Goal: Task Accomplishment & Management: Complete application form

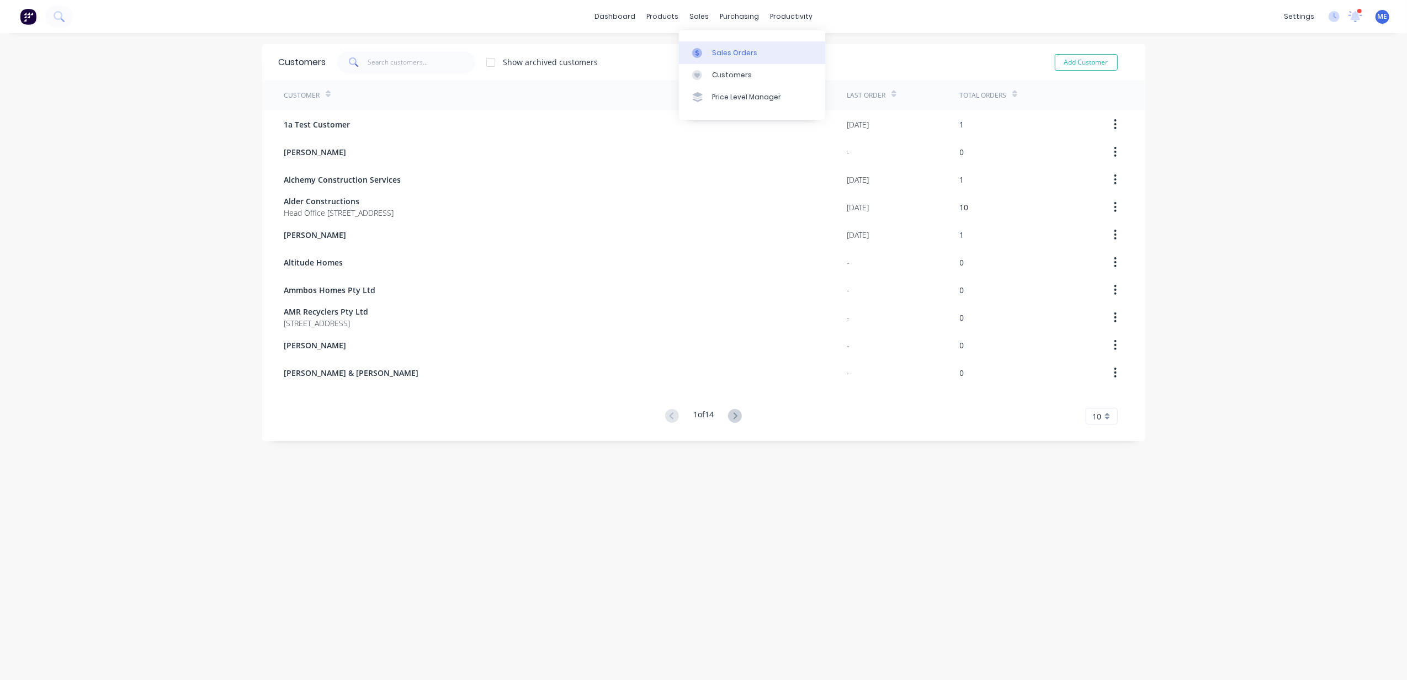
click at [705, 48] on div at bounding box center [700, 53] width 17 height 10
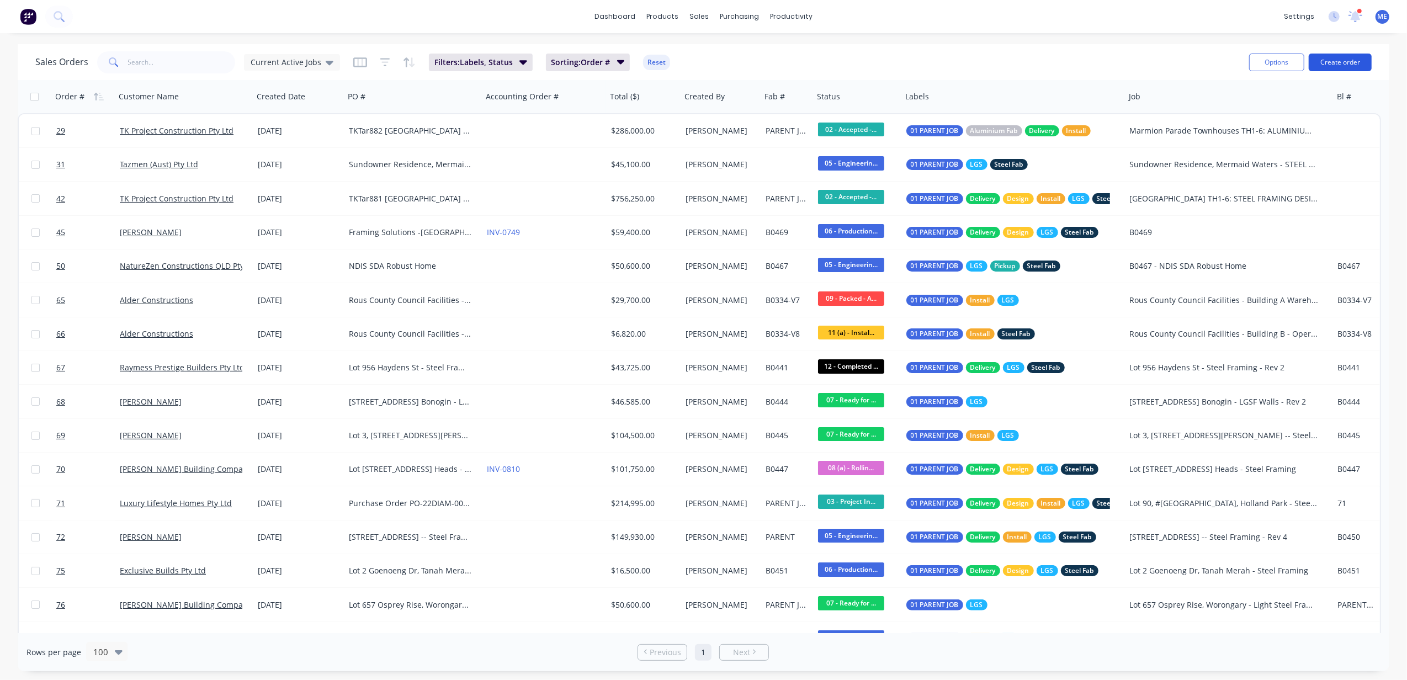
click at [1334, 57] on button "Create order" at bounding box center [1340, 63] width 63 height 18
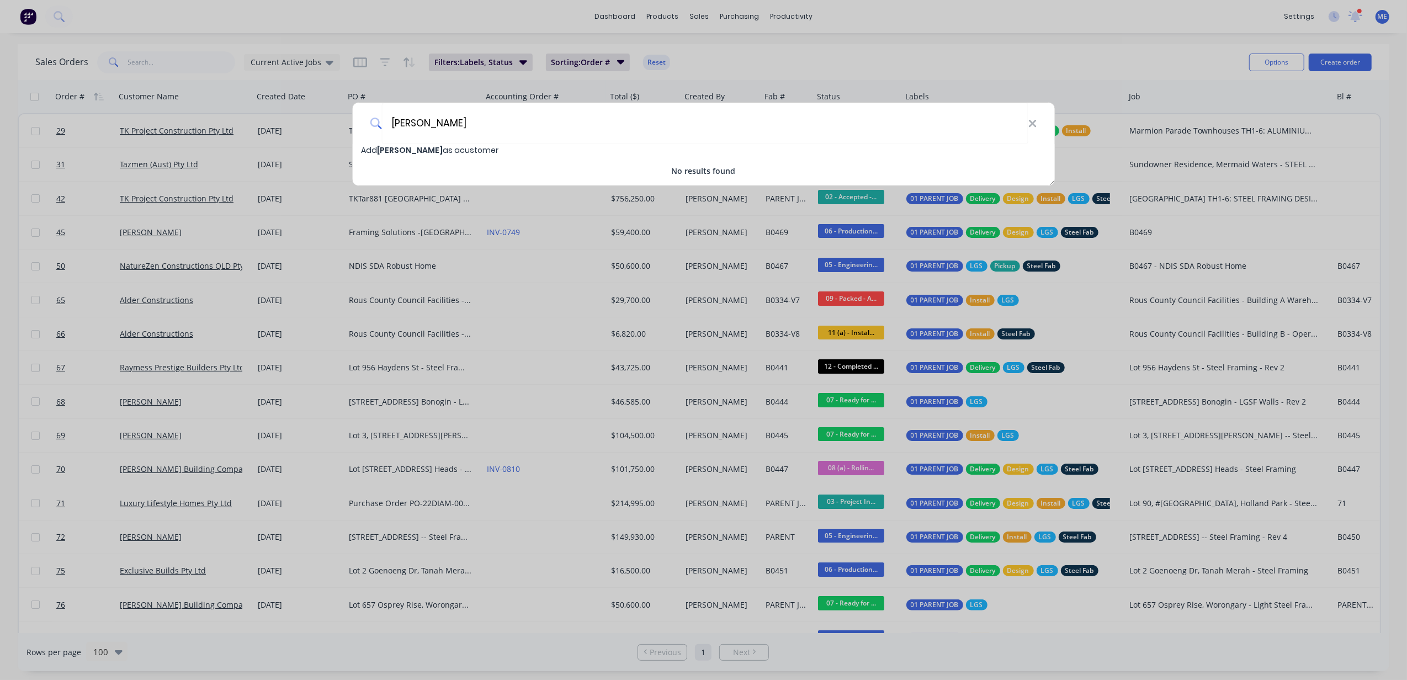
type input "[PERSON_NAME]"
click at [444, 151] on span "Add [PERSON_NAME] as a customer" at bounding box center [429, 150] width 137 height 11
select select "AU"
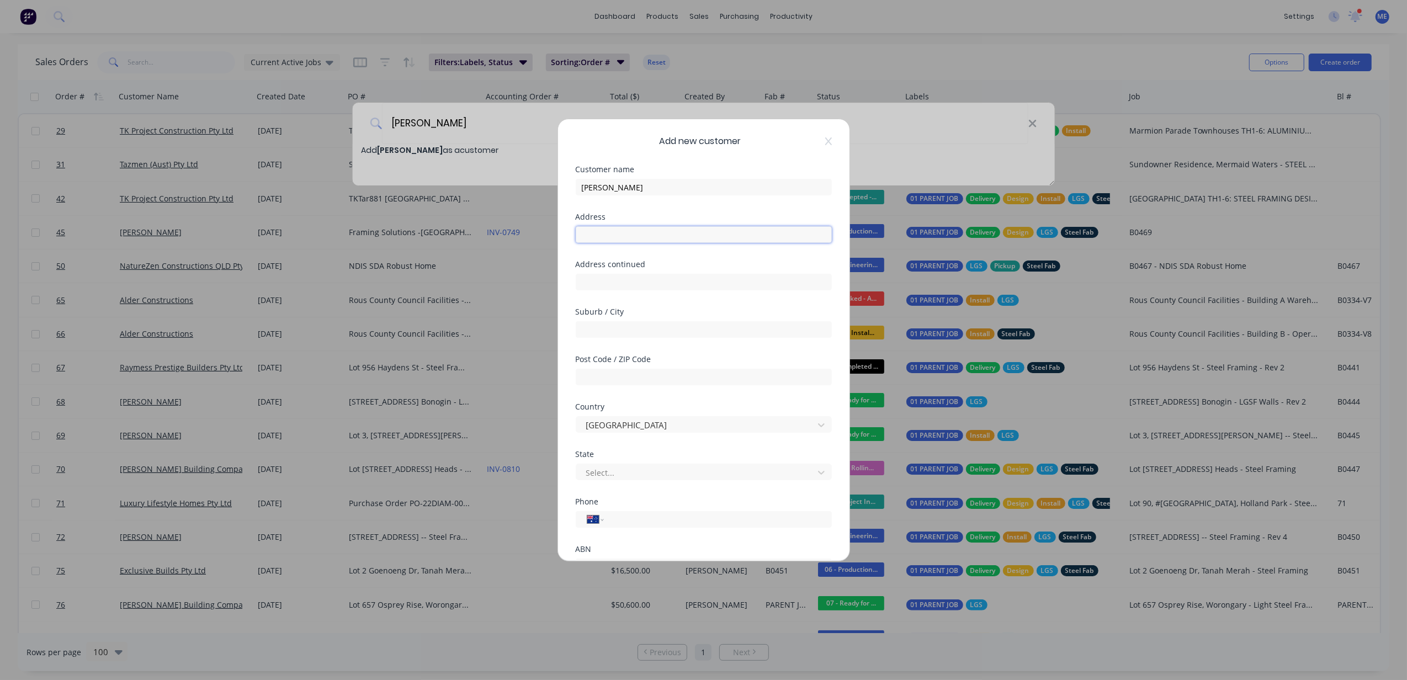
click at [611, 239] on input "text" at bounding box center [704, 234] width 256 height 17
type input "[STREET_ADDRESS][PERSON_NAME]"
type input "Parkwood"
type input "4214"
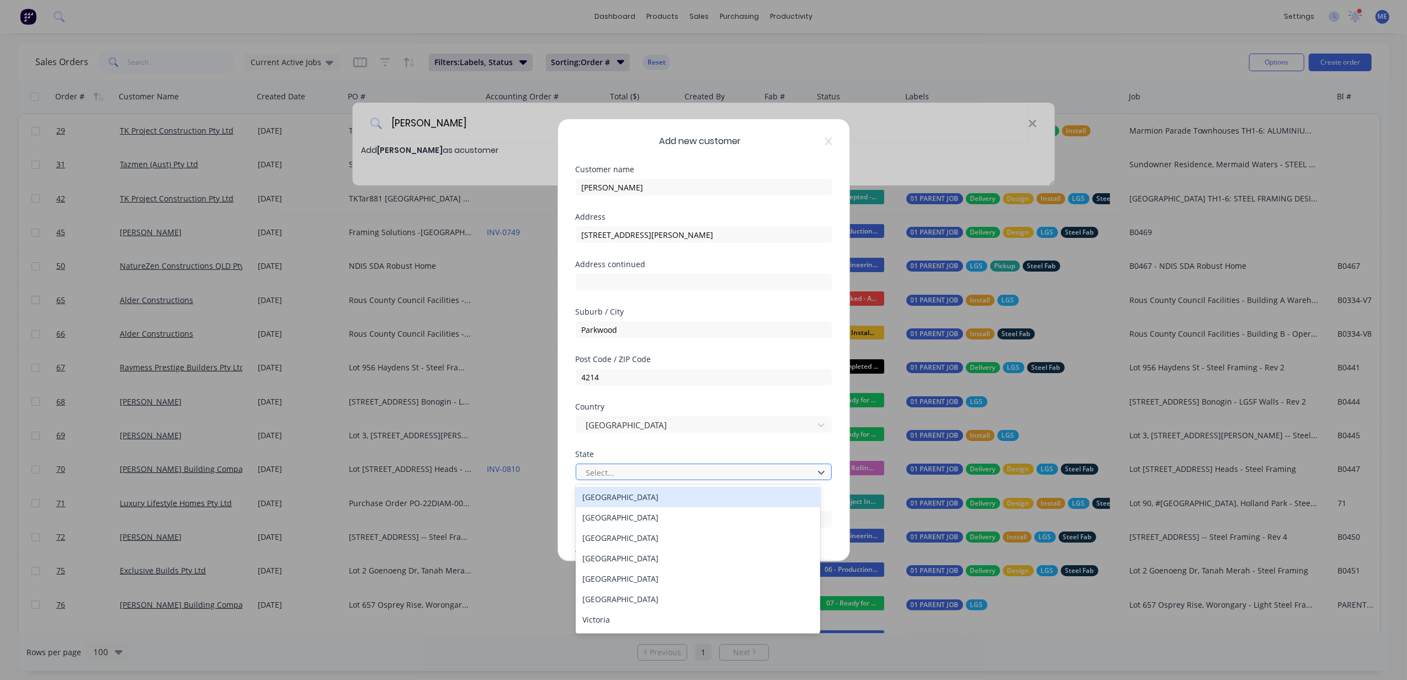
click at [643, 469] on div at bounding box center [696, 473] width 223 height 14
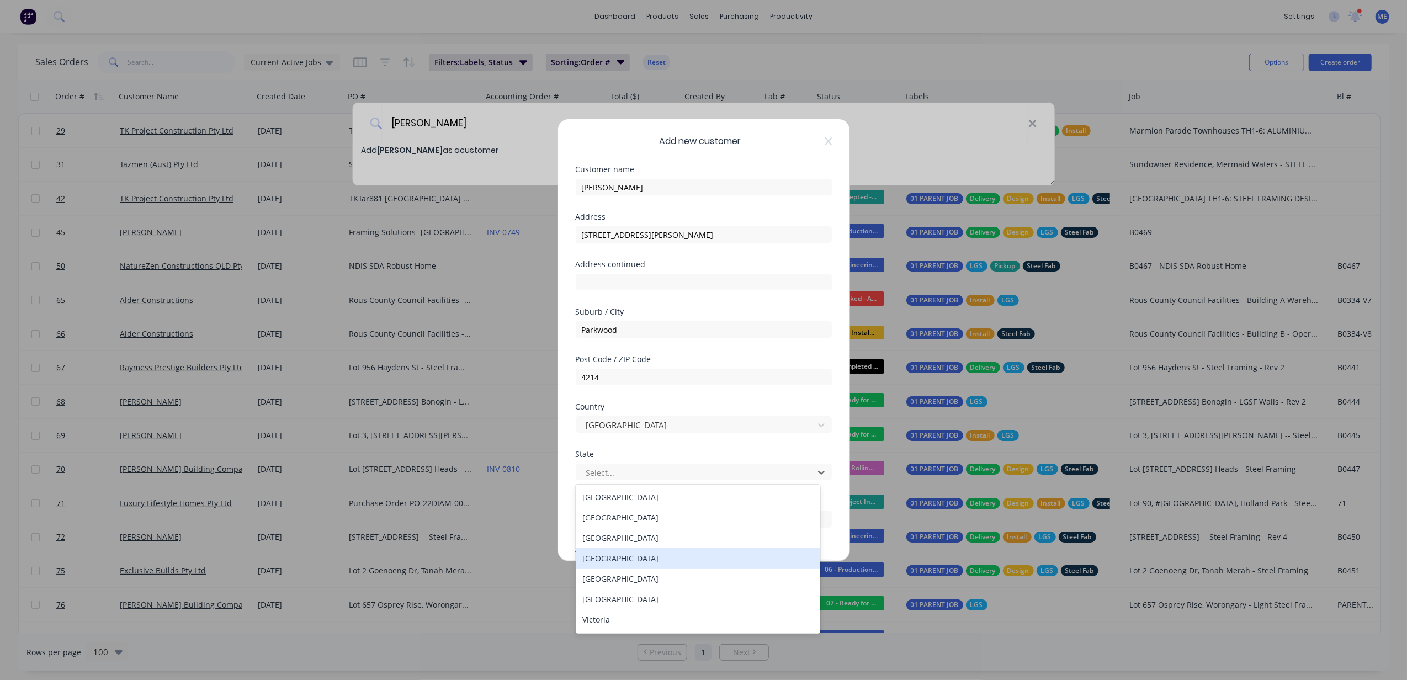
click at [622, 557] on div "[GEOGRAPHIC_DATA]" at bounding box center [698, 558] width 245 height 20
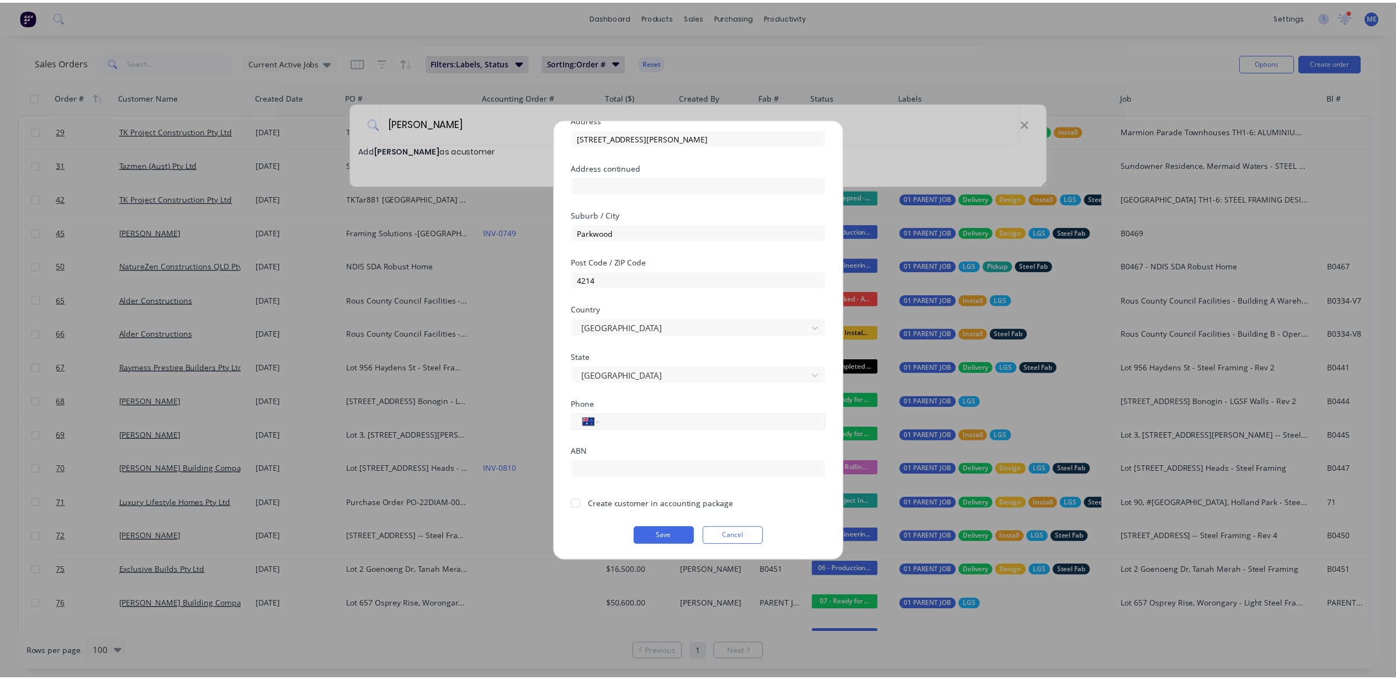
scroll to position [98, 0]
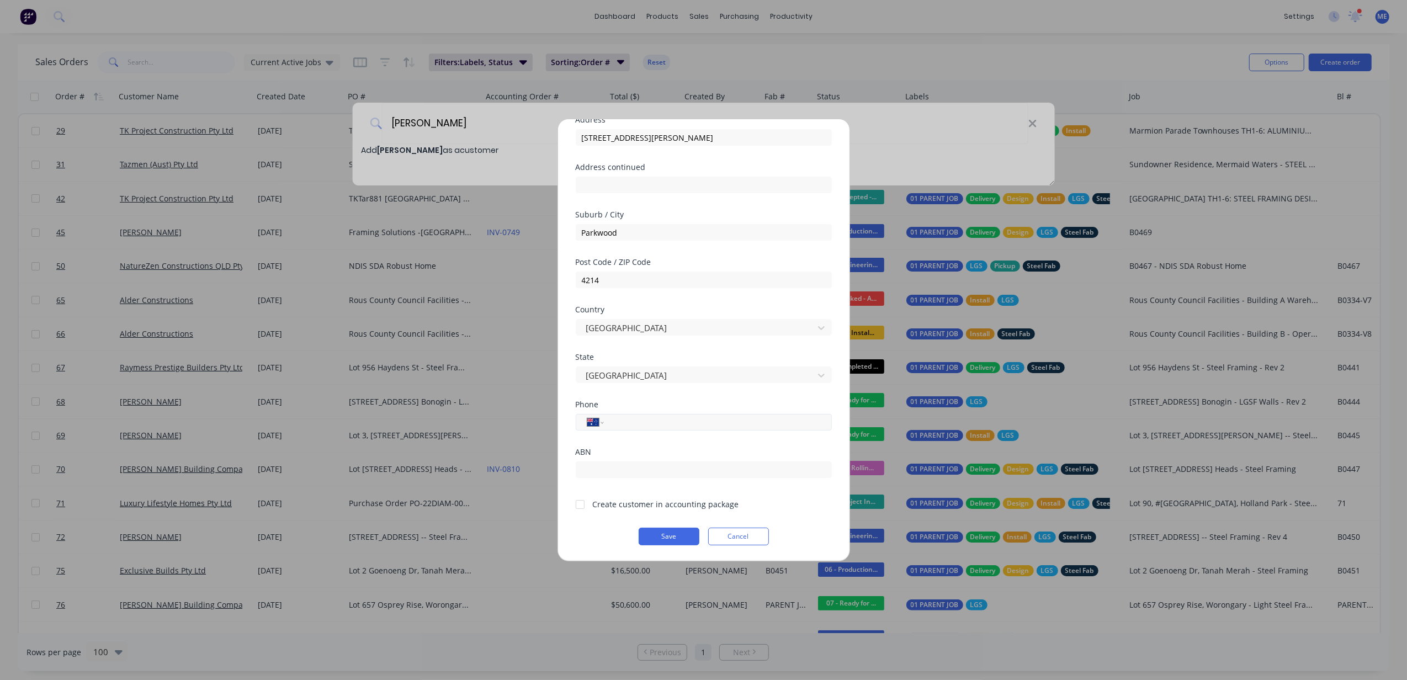
click at [642, 414] on div "International [GEOGRAPHIC_DATA] [GEOGRAPHIC_DATA] [GEOGRAPHIC_DATA] [GEOGRAPHIC…" at bounding box center [704, 422] width 256 height 17
click at [645, 420] on input "tel" at bounding box center [716, 422] width 208 height 13
type input "0412 216 556"
click at [578, 504] on div at bounding box center [580, 505] width 22 height 22
click at [670, 537] on button "Save" at bounding box center [669, 537] width 61 height 18
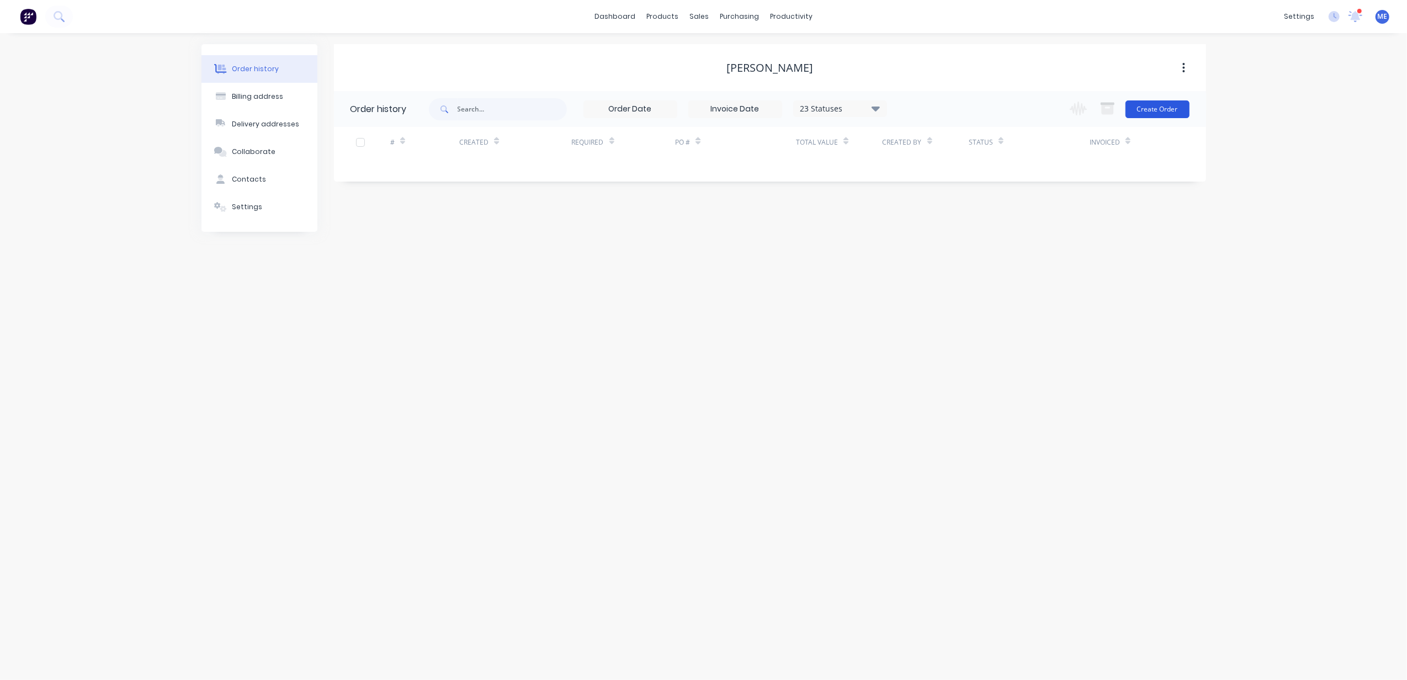
click at [1152, 109] on button "Create Order" at bounding box center [1158, 109] width 64 height 18
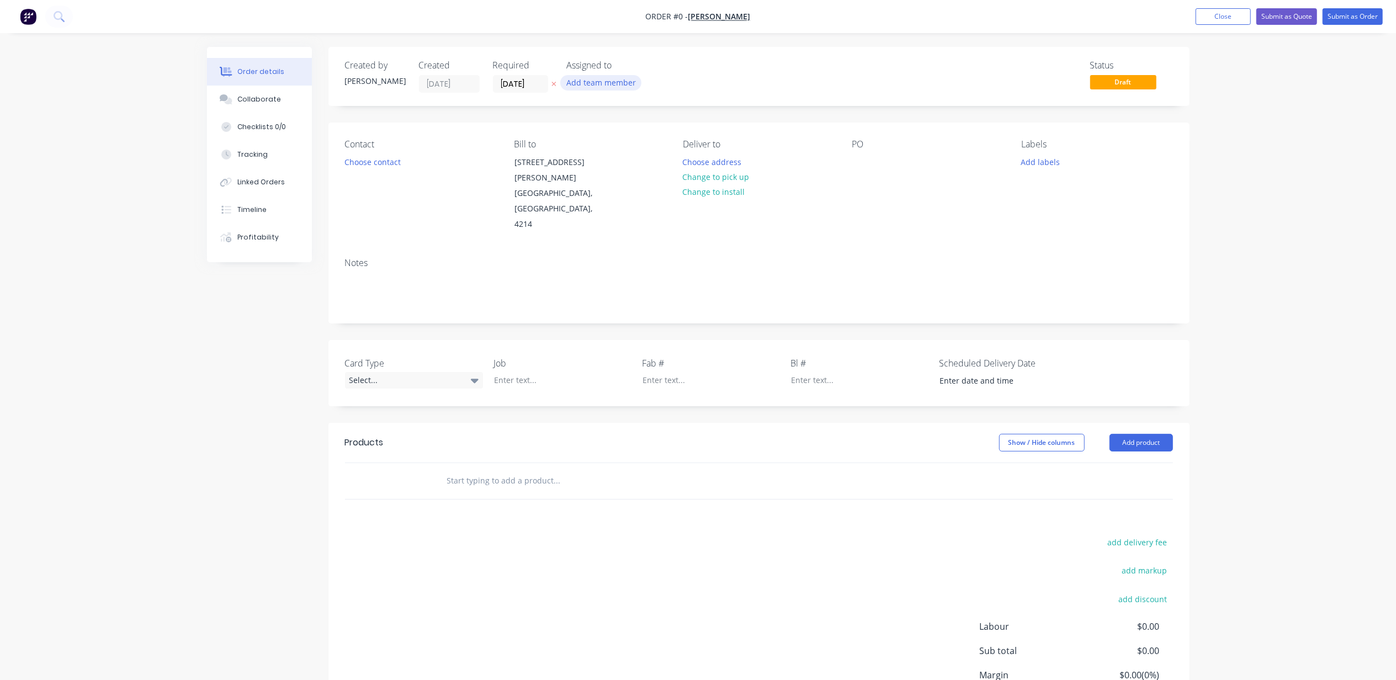
click at [614, 85] on button "Add team member" at bounding box center [600, 82] width 81 height 15
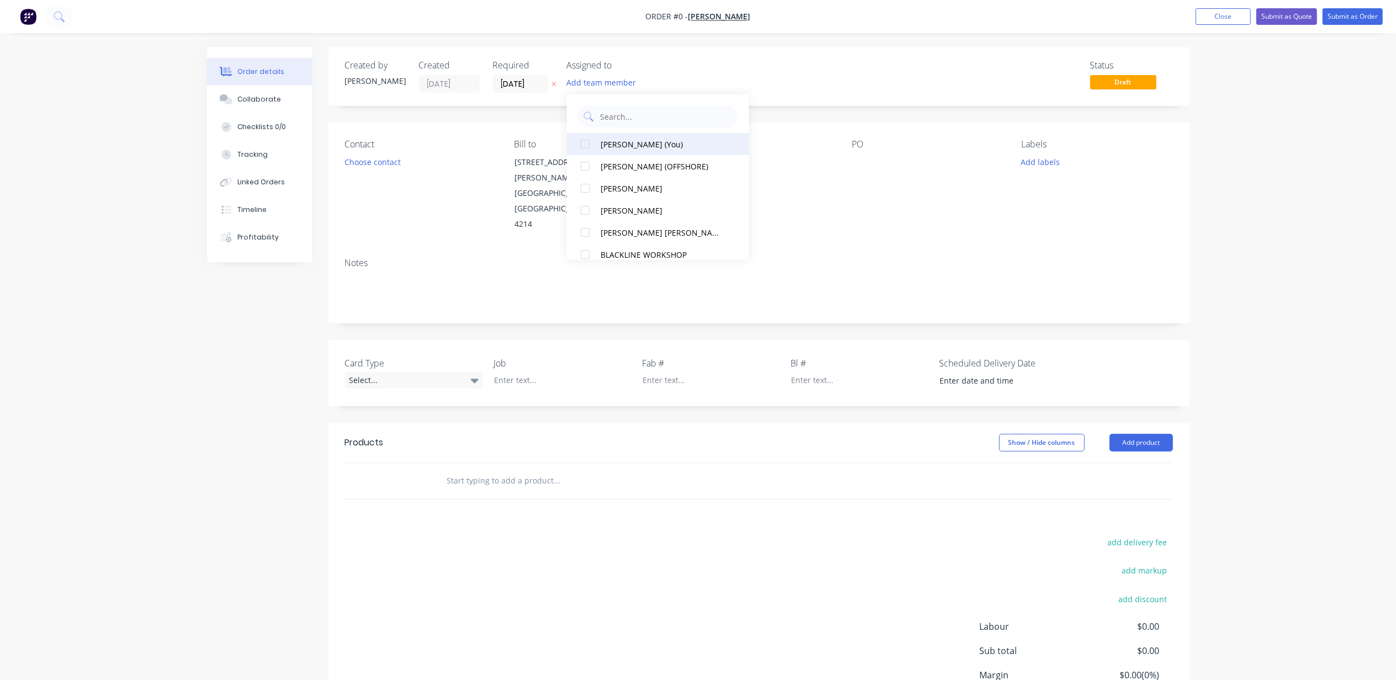
click at [621, 145] on div "[PERSON_NAME] (You)" at bounding box center [663, 144] width 124 height 12
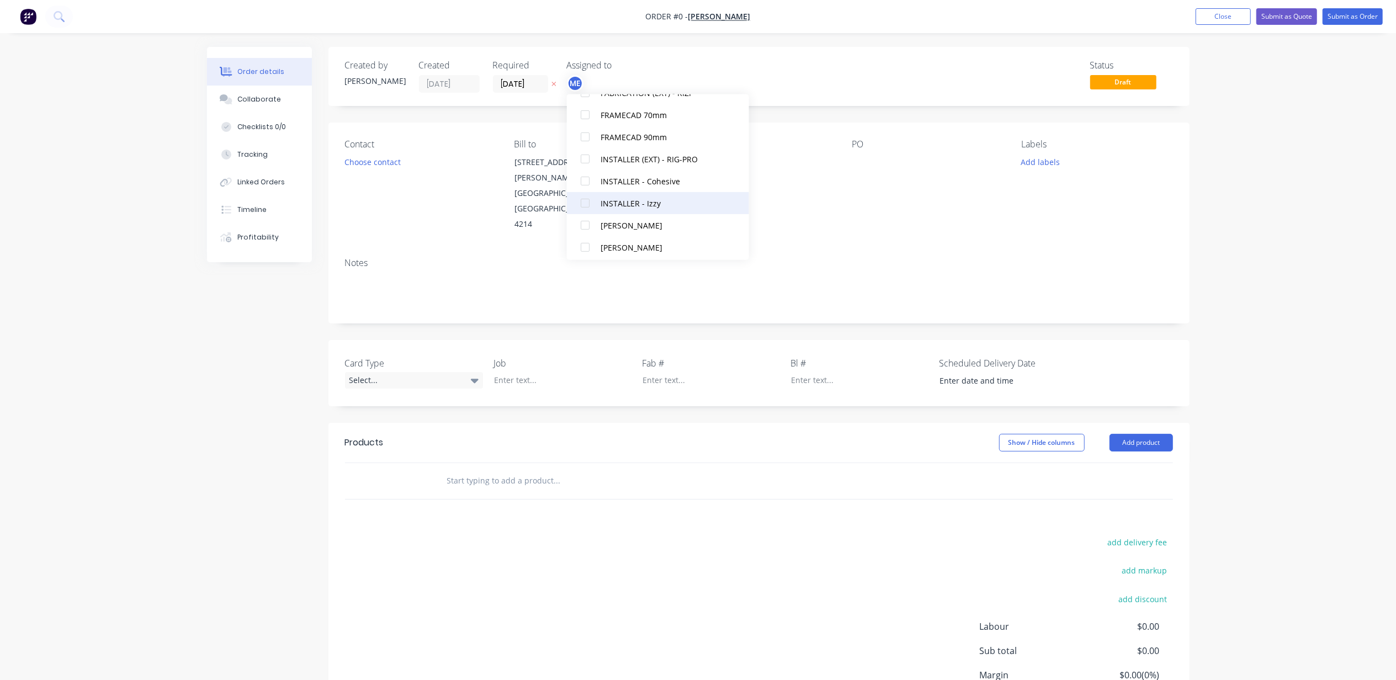
click at [653, 203] on div "INSTALLER - Izzy" at bounding box center [663, 203] width 124 height 12
click at [162, 352] on div "Order details Collaborate Checklists 0/0 Tracking Linked Orders Timeline Profit…" at bounding box center [698, 390] width 1396 height 781
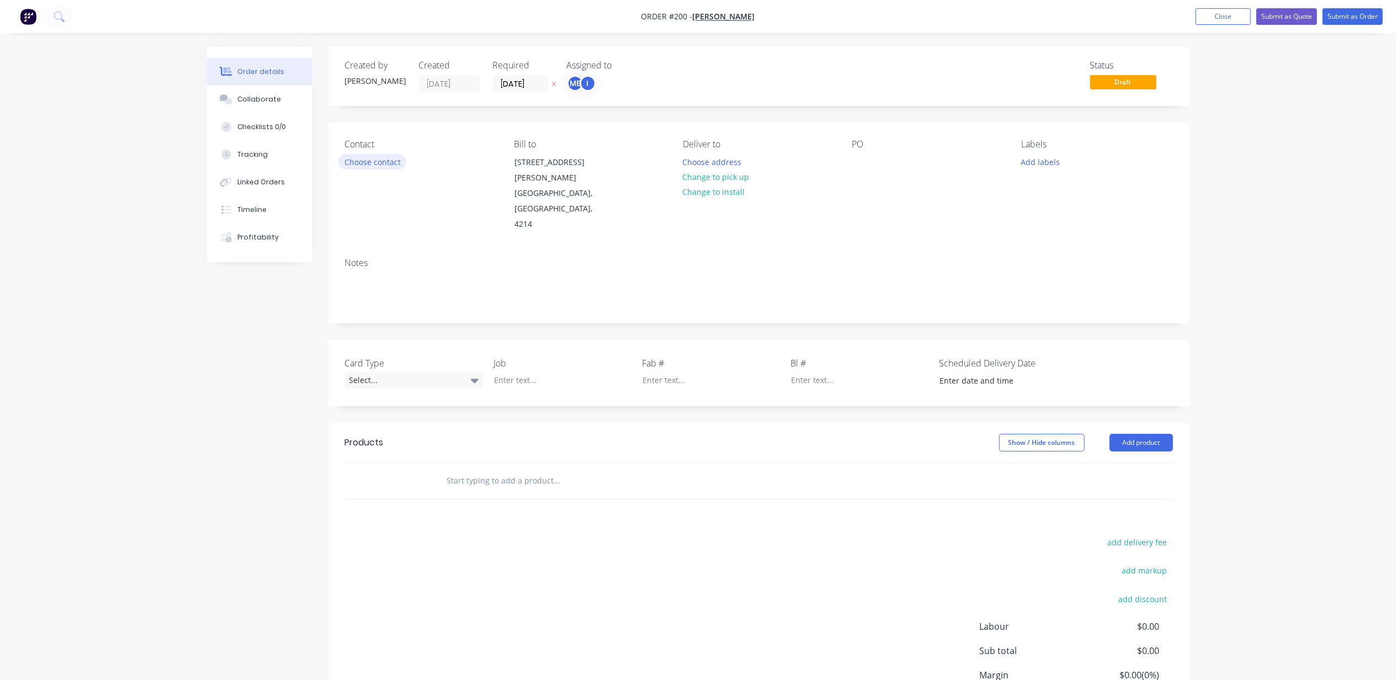
click at [375, 164] on button "Choose contact" at bounding box center [372, 161] width 68 height 15
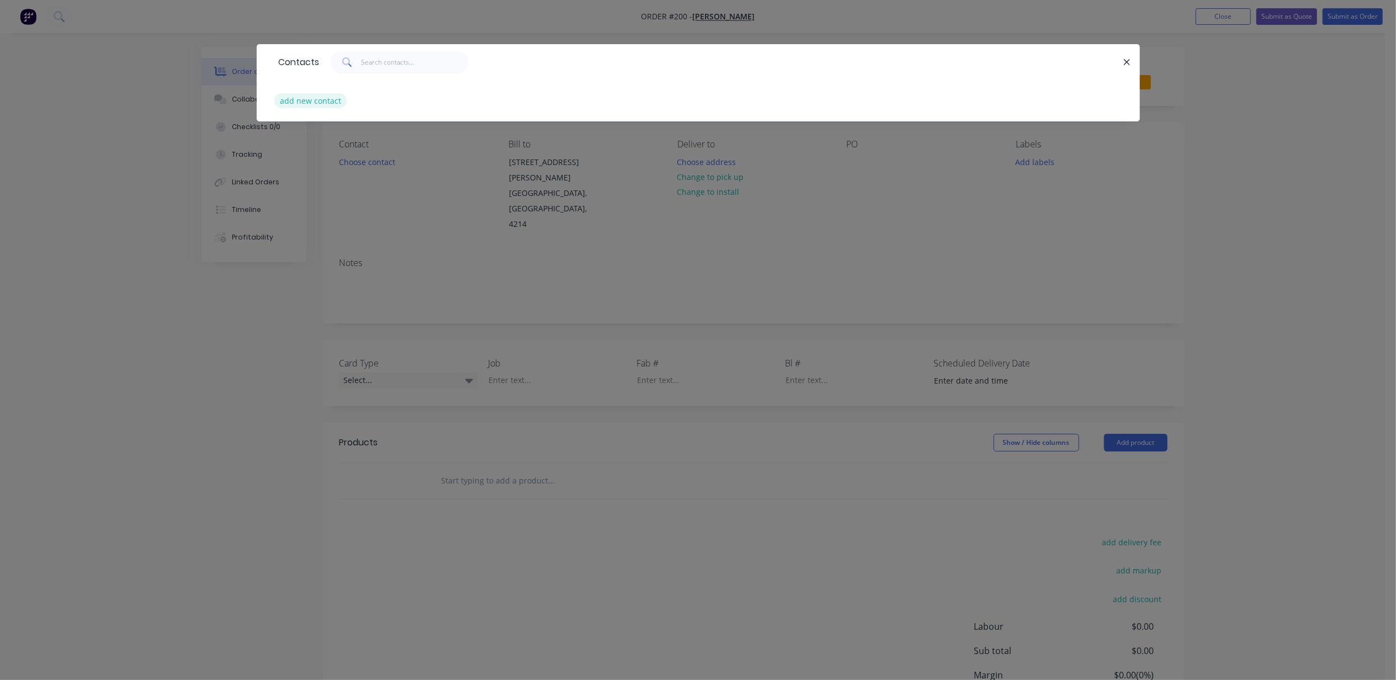
click at [316, 99] on button "add new contact" at bounding box center [310, 100] width 73 height 15
select select "AU"
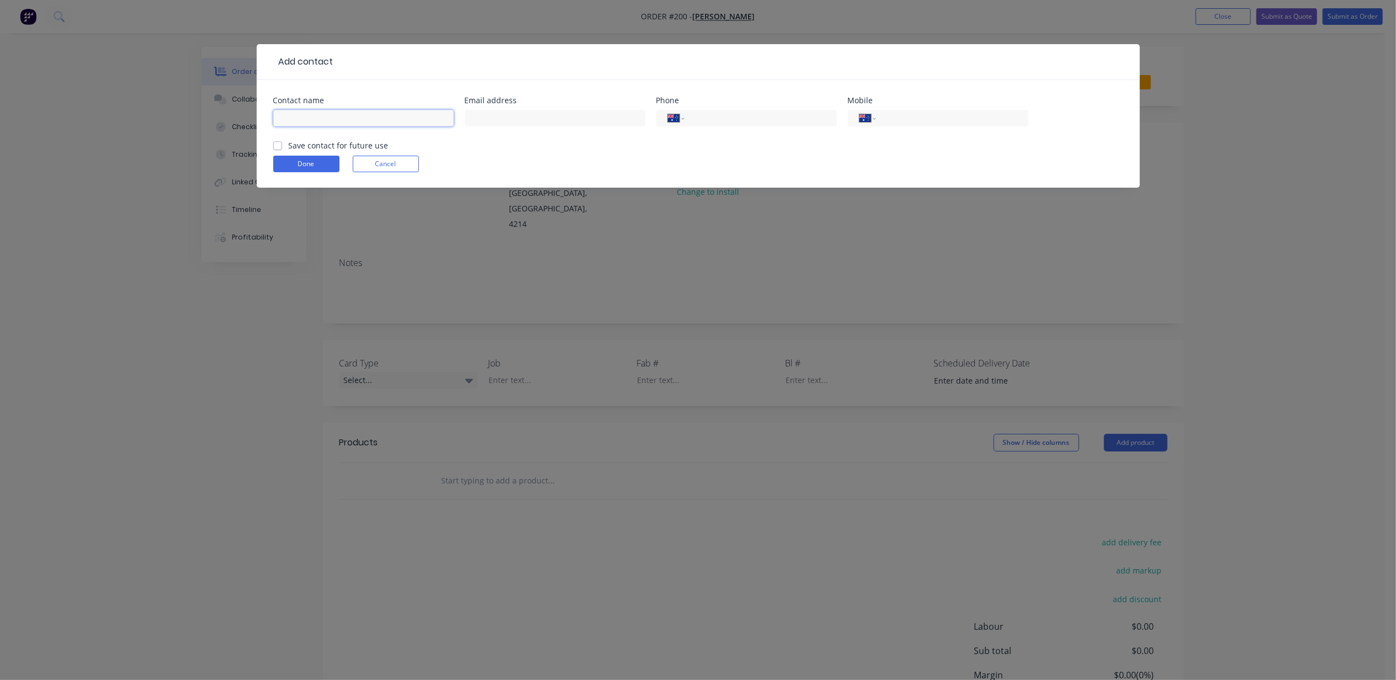
click at [369, 122] on input "text" at bounding box center [363, 118] width 181 height 17
type input "[PERSON_NAME]"
click at [491, 122] on input "text" at bounding box center [555, 118] width 181 height 17
paste input "[EMAIL_ADDRESS][DOMAIN_NAME]"
type input "[EMAIL_ADDRESS][DOMAIN_NAME]"
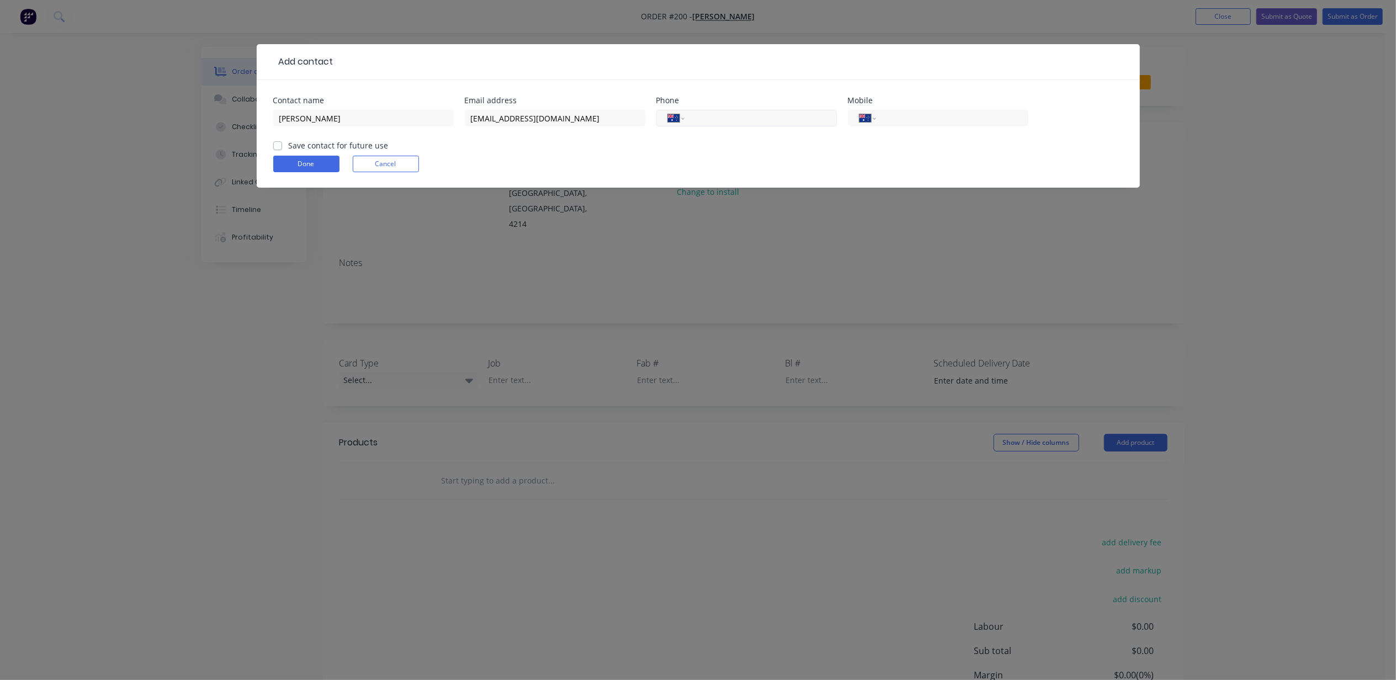
click at [714, 120] on input "tel" at bounding box center [758, 118] width 133 height 13
type input "0412 216 556"
click at [904, 118] on input "tel" at bounding box center [950, 118] width 133 height 13
click at [367, 145] on label "Save contact for future use" at bounding box center [339, 146] width 100 height 12
drag, startPoint x: 367, startPoint y: 145, endPoint x: 283, endPoint y: 148, distance: 84.0
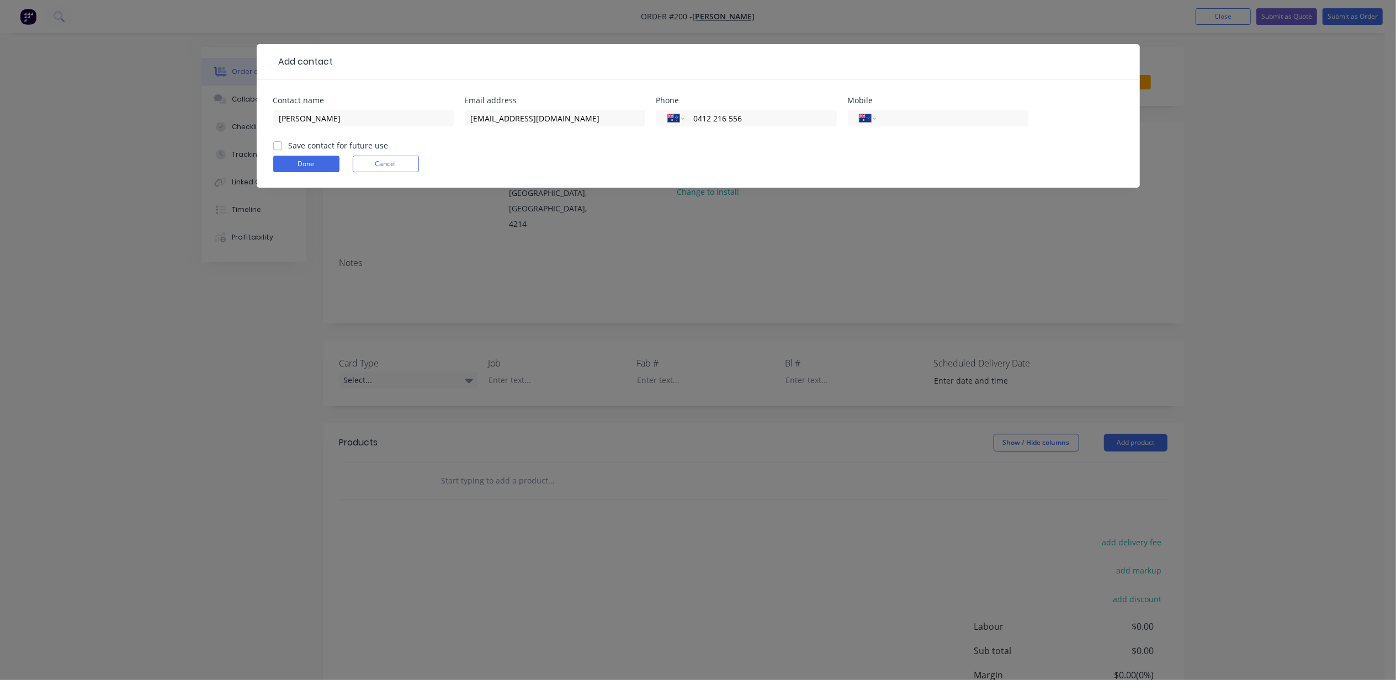
click at [283, 147] on div "Save contact for future use" at bounding box center [330, 146] width 115 height 12
click at [289, 148] on label "Save contact for future use" at bounding box center [339, 146] width 100 height 12
click at [277, 148] on input "Save contact for future use" at bounding box center [277, 145] width 9 height 10
checkbox input "true"
drag, startPoint x: 285, startPoint y: 161, endPoint x: 315, endPoint y: 173, distance: 31.7
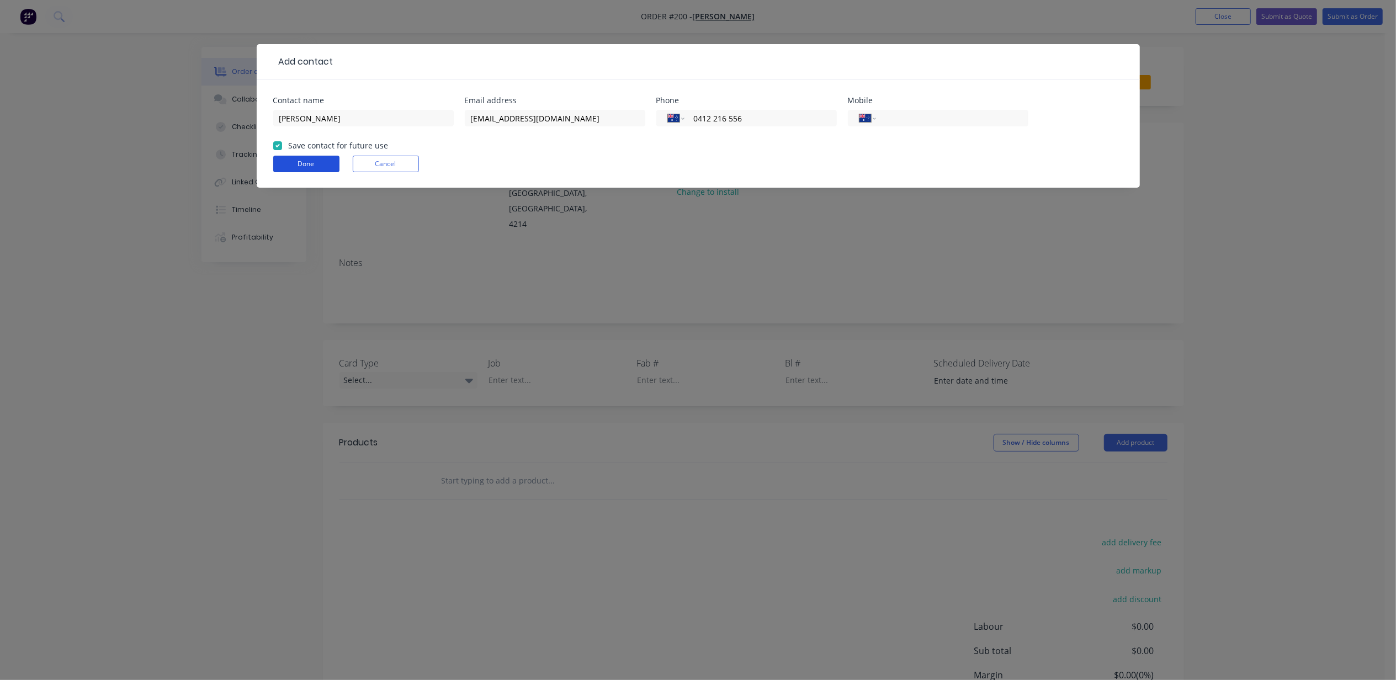
click at [286, 162] on button "Done" at bounding box center [306, 164] width 66 height 17
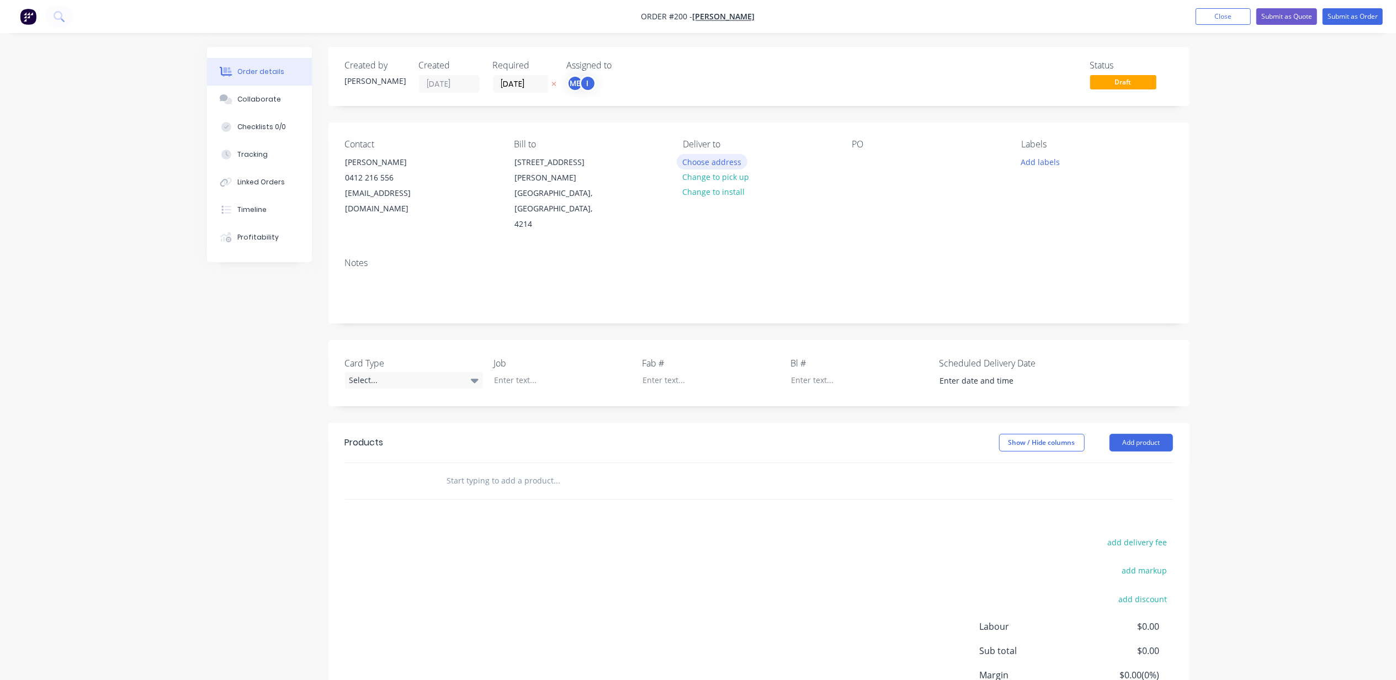
click at [708, 161] on button "Choose address" at bounding box center [712, 161] width 71 height 15
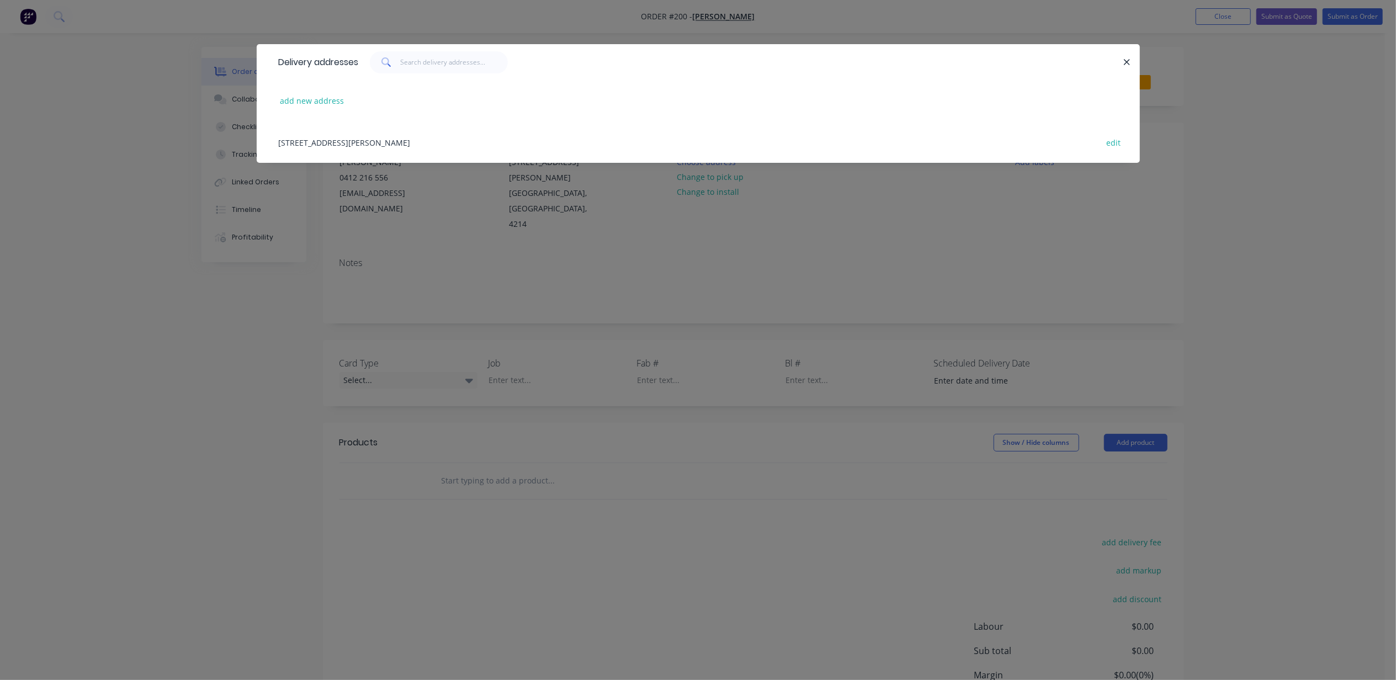
click at [319, 145] on div "[STREET_ADDRESS][PERSON_NAME] edit" at bounding box center [698, 141] width 850 height 41
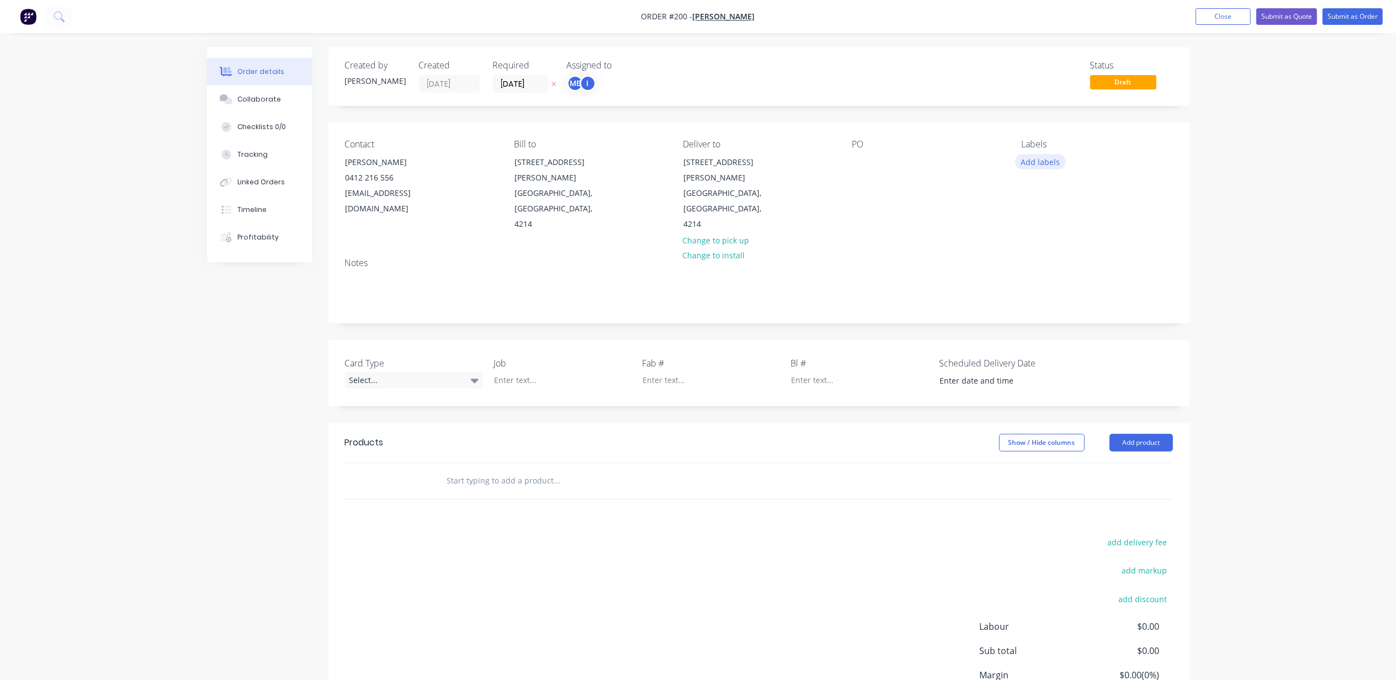
click at [1052, 157] on button "Add labels" at bounding box center [1040, 161] width 51 height 15
drag, startPoint x: 1041, startPoint y: 261, endPoint x: 1041, endPoint y: 268, distance: 7.2
click at [1041, 261] on div at bounding box center [1042, 261] width 22 height 22
click at [1040, 300] on div at bounding box center [1042, 300] width 22 height 22
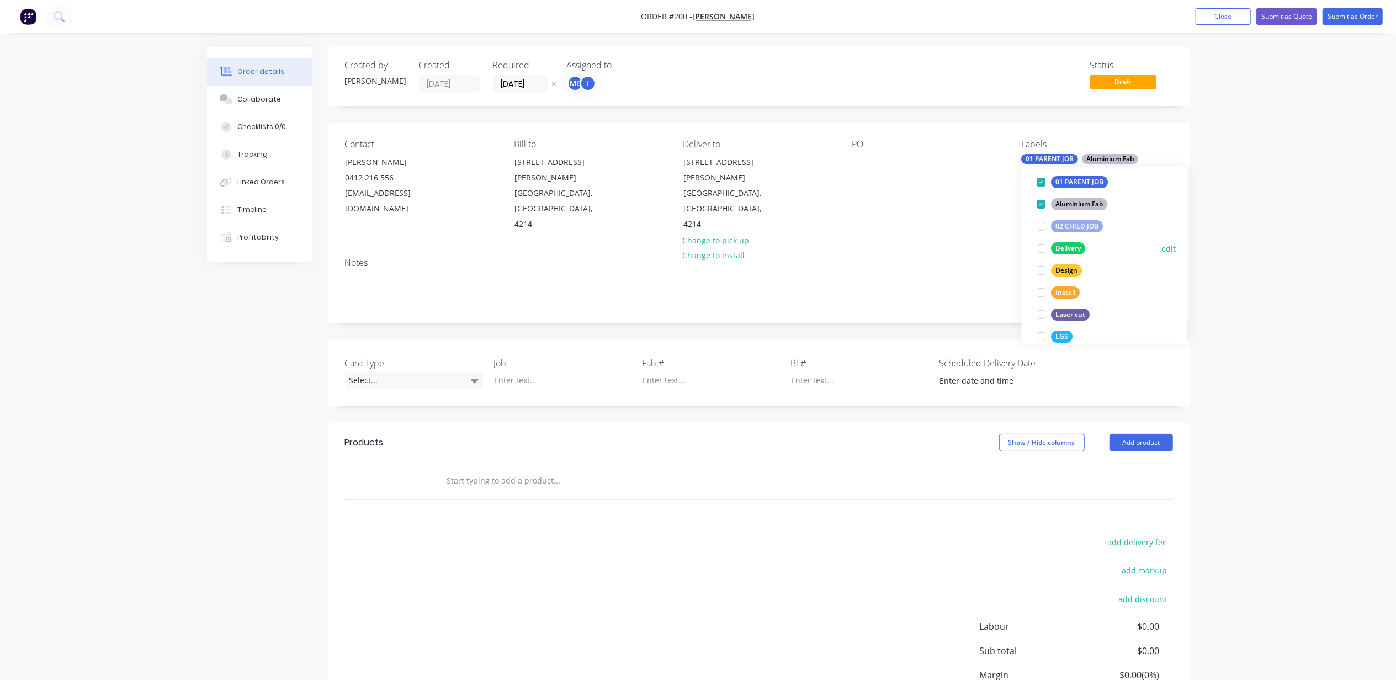
click at [1040, 248] on div at bounding box center [1042, 248] width 22 height 22
click at [1042, 285] on div at bounding box center [1042, 284] width 22 height 22
click at [1043, 305] on div at bounding box center [1042, 306] width 22 height 22
click at [1315, 204] on div "Order details Collaborate Checklists 0/0 Tracking Linked Orders Timeline Profit…" at bounding box center [698, 390] width 1396 height 781
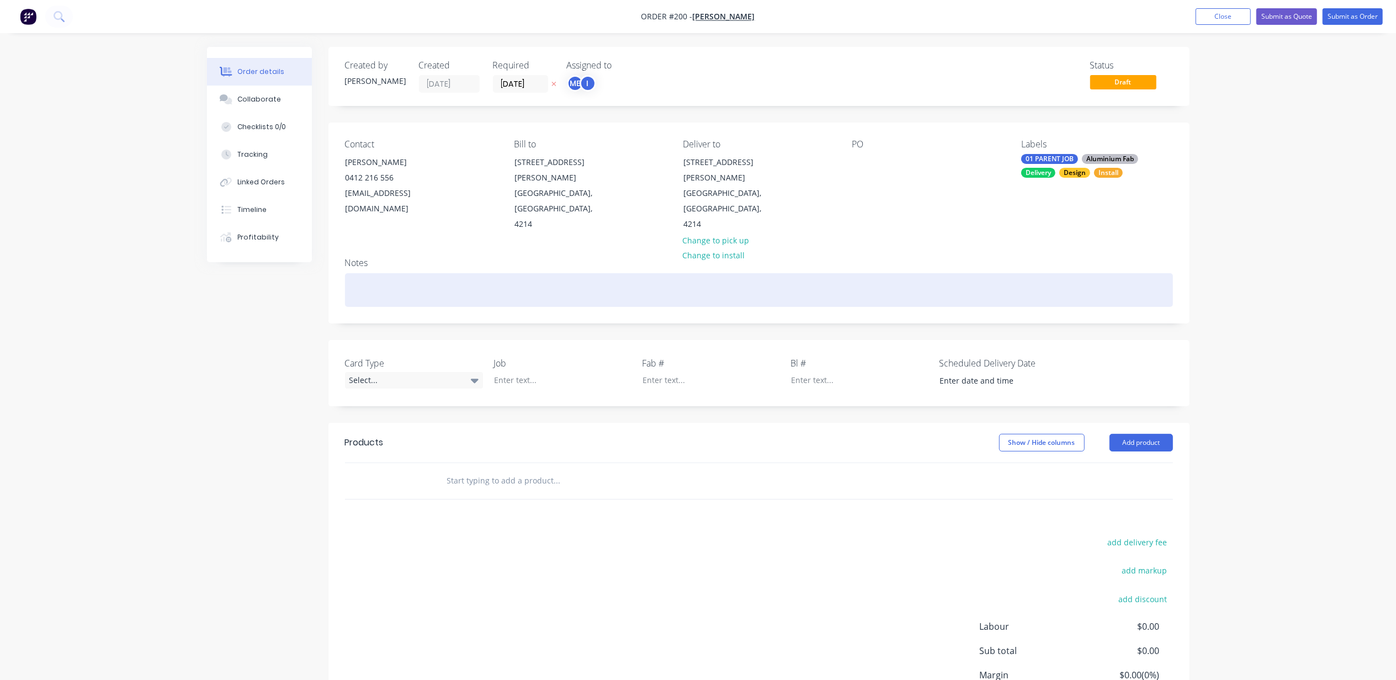
click at [438, 273] on div at bounding box center [759, 290] width 828 height 34
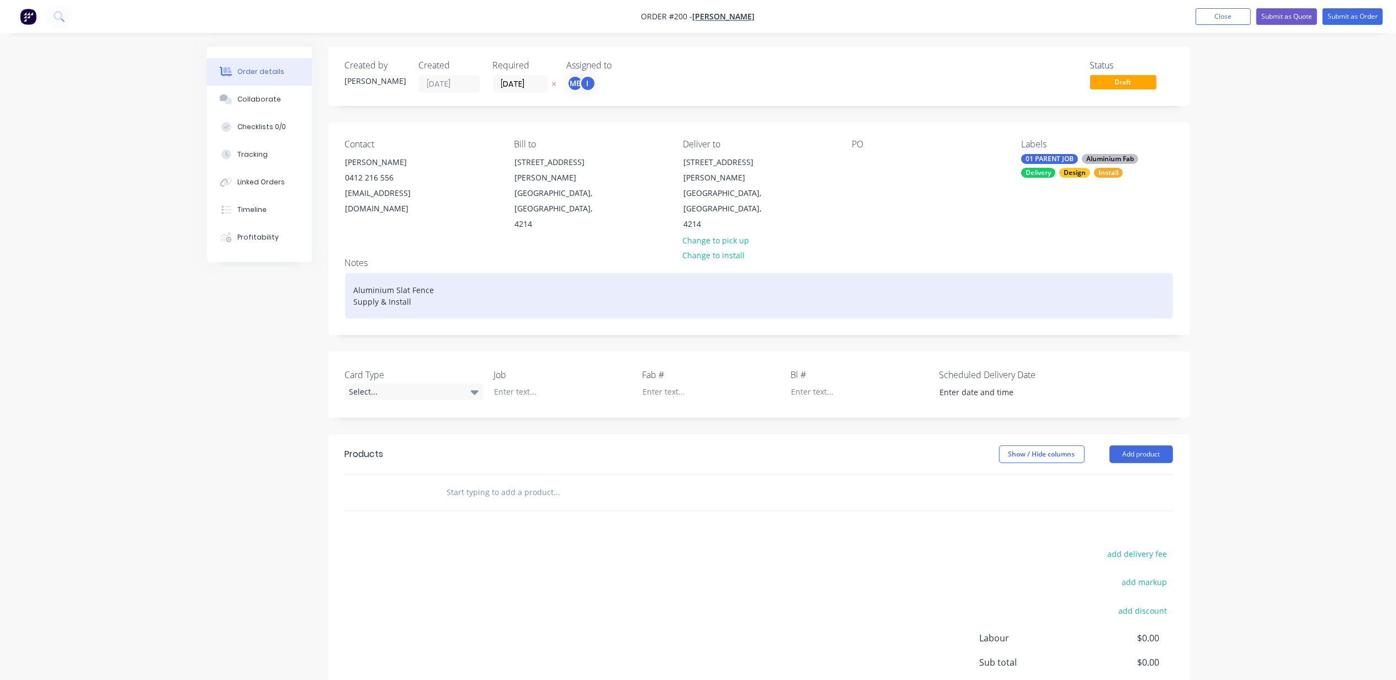
click at [438, 273] on div "Aluminium Slat Fence Supply & Install" at bounding box center [759, 295] width 828 height 45
drag, startPoint x: 412, startPoint y: 279, endPoint x: 381, endPoint y: 270, distance: 32.2
click at [349, 273] on div "Aluminium Slat Fence Supply & Install" at bounding box center [759, 295] width 828 height 45
copy div "Aluminium Slat Fence Supply & Install"
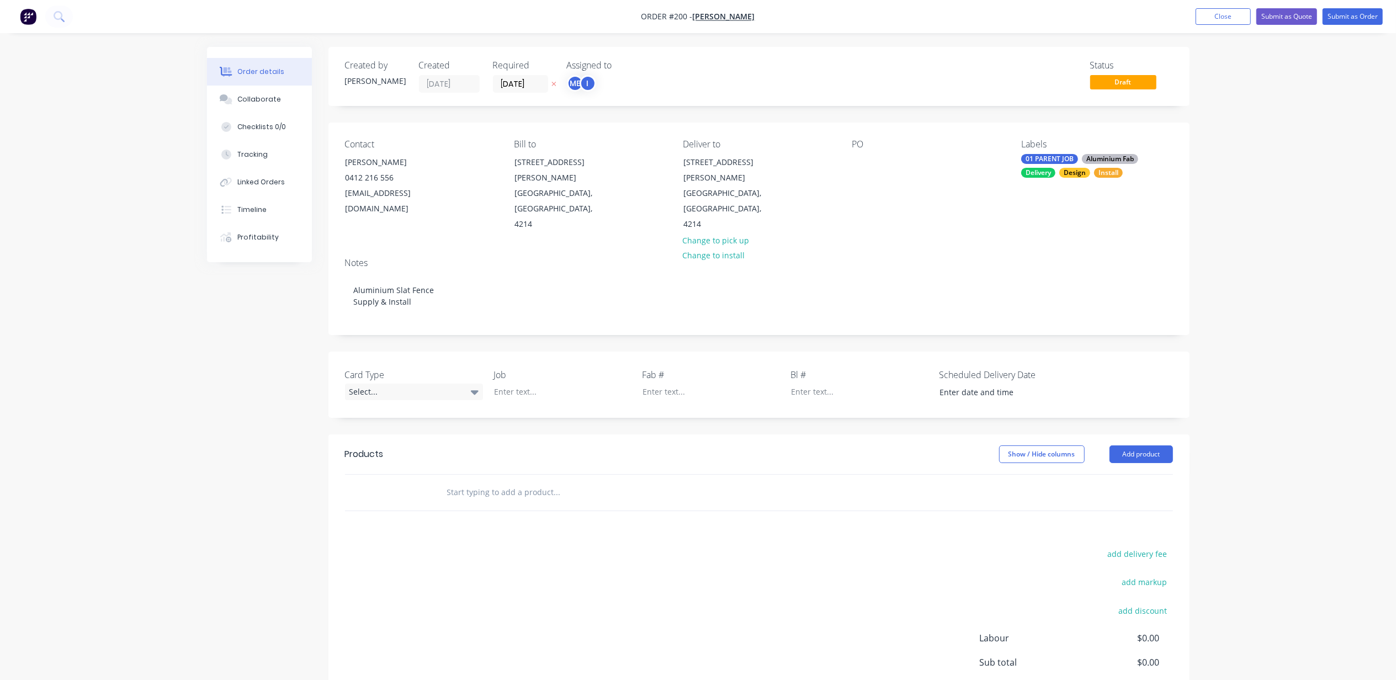
click at [203, 395] on div "Order details Collaborate Checklists 0/0 Tracking Linked Orders Timeline Profit…" at bounding box center [698, 420] width 1005 height 746
click at [380, 384] on div "Select..." at bounding box center [414, 392] width 138 height 17
click at [366, 406] on div "Parent" at bounding box center [367, 407] width 29 height 14
click at [521, 384] on div at bounding box center [554, 392] width 138 height 16
drag, startPoint x: 960, startPoint y: 361, endPoint x: 967, endPoint y: 361, distance: 7.7
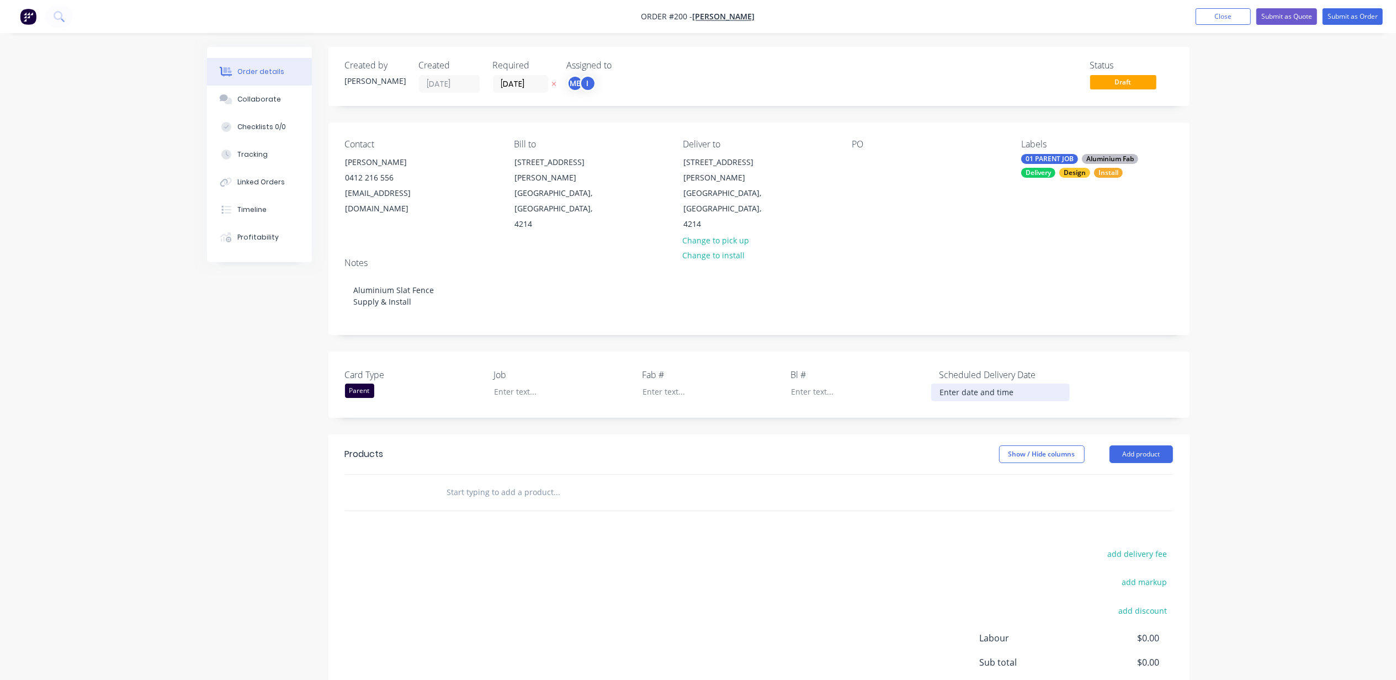
click at [961, 384] on input at bounding box center [1000, 392] width 137 height 17
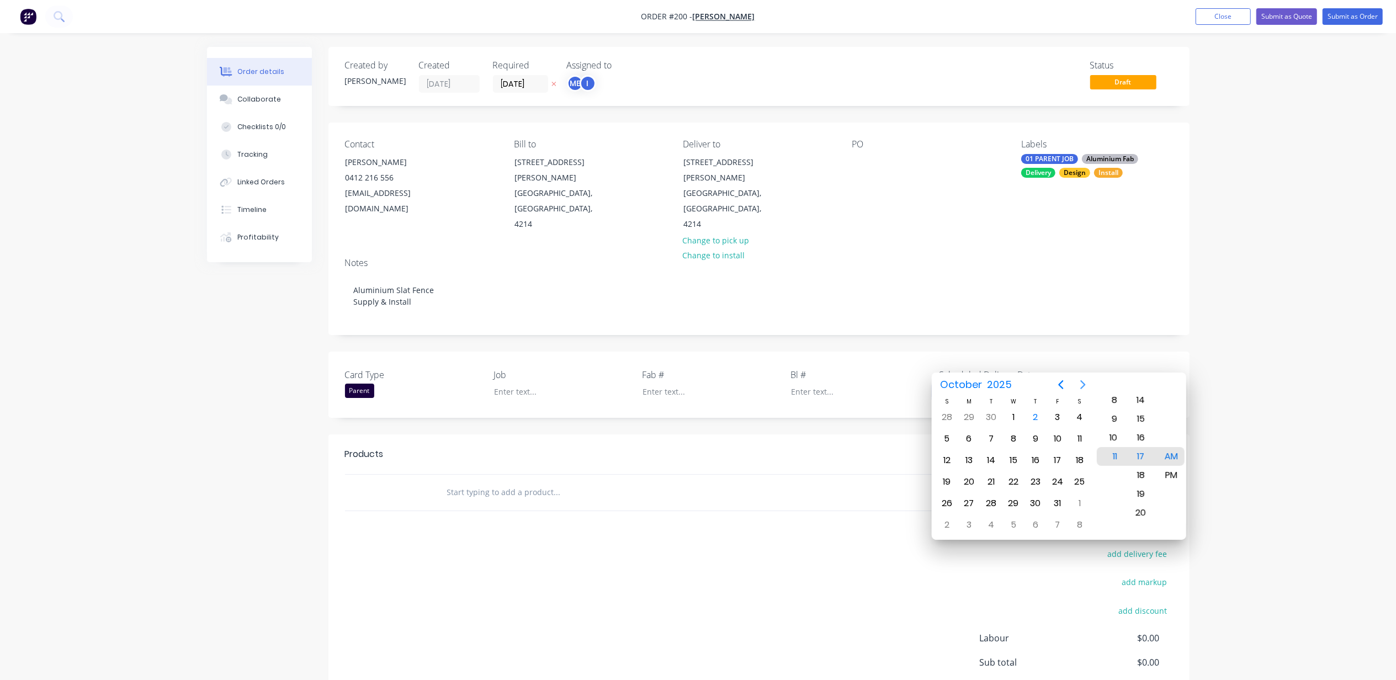
click at [1083, 383] on icon "Next page" at bounding box center [1083, 384] width 5 height 9
click at [970, 502] on div "24" at bounding box center [969, 503] width 17 height 17
type input "[DATE] 11:17 AM"
click at [183, 449] on div "Order details Collaborate Checklists 0/0 Tracking Linked Orders Timeline Profit…" at bounding box center [698, 396] width 1396 height 793
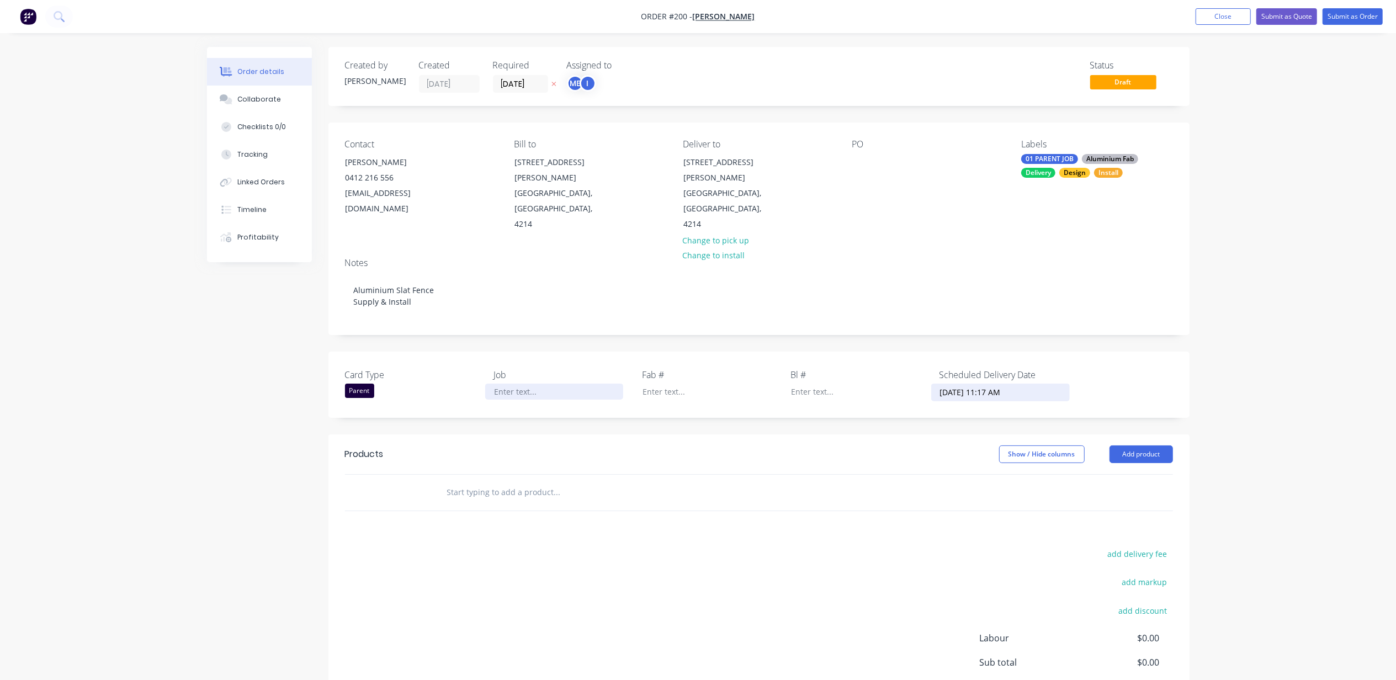
click at [516, 384] on div at bounding box center [554, 392] width 138 height 16
click at [215, 336] on div "Created by [PERSON_NAME] Created [DATE] Required [DATE] Assigned to ME I Status…" at bounding box center [698, 420] width 983 height 746
click at [501, 481] on input "text" at bounding box center [557, 492] width 221 height 22
click at [1150, 446] on button "Add product" at bounding box center [1141, 455] width 63 height 18
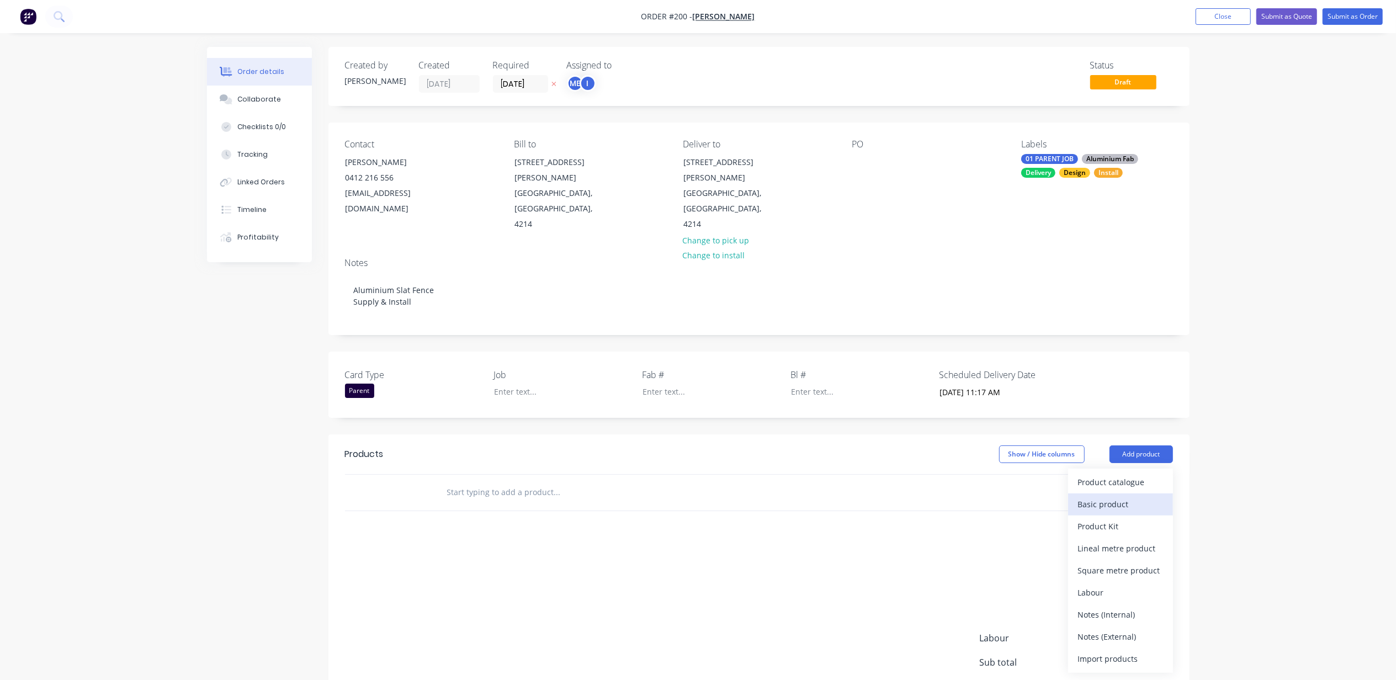
click at [1129, 496] on div "Basic product" at bounding box center [1120, 504] width 85 height 16
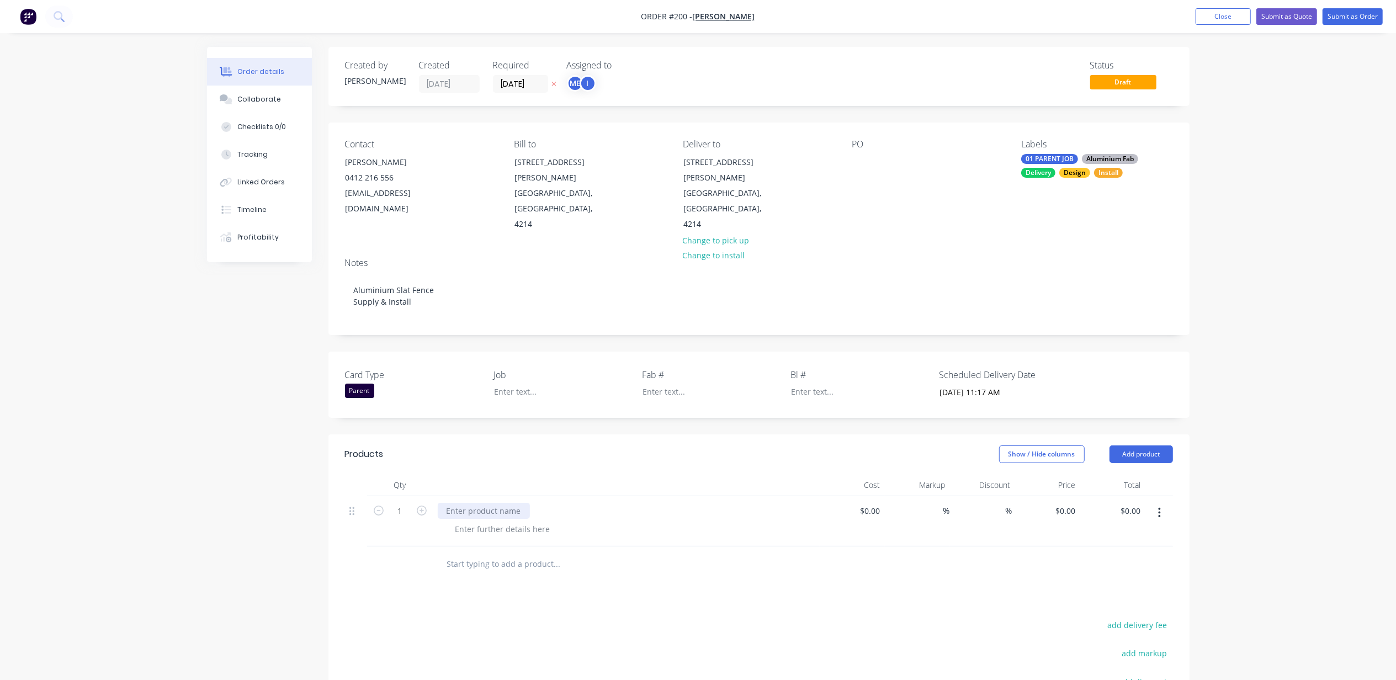
click at [497, 496] on div at bounding box center [626, 521] width 387 height 50
click at [504, 503] on div at bounding box center [484, 511] width 92 height 16
click at [524, 521] on div at bounding box center [503, 529] width 113 height 16
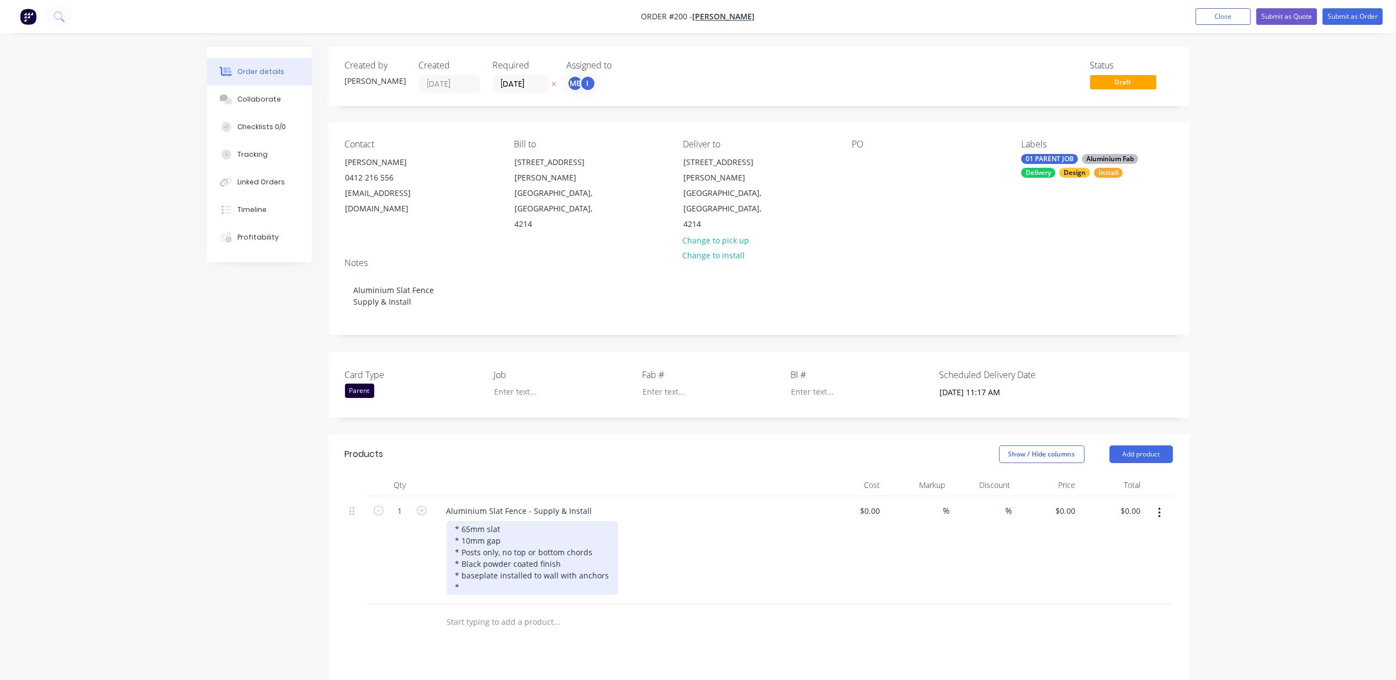
click at [505, 562] on div "* 65mm slat * 10mm gap * Posts only, no top or bottom chords * Black powder coa…" at bounding box center [533, 558] width 172 height 74
click at [542, 542] on div "* 65mm slat * 10mm gap * Posts only, no top or bottom chords * Black powder coa…" at bounding box center [533, 558] width 172 height 74
click at [555, 553] on div "* 65mm slat * 10mm gap * Posts only, no top or bottom chords * Black powder coa…" at bounding box center [542, 558] width 191 height 74
click at [470, 521] on div "* 65mm slat * 10mm gap * Posts only, no top or bottom chords * Black powder coa…" at bounding box center [542, 558] width 191 height 74
click at [478, 555] on div "* 60-65mm slat * 10mm gap * Posts only, no top or bottom chords * Black powder …" at bounding box center [542, 558] width 191 height 74
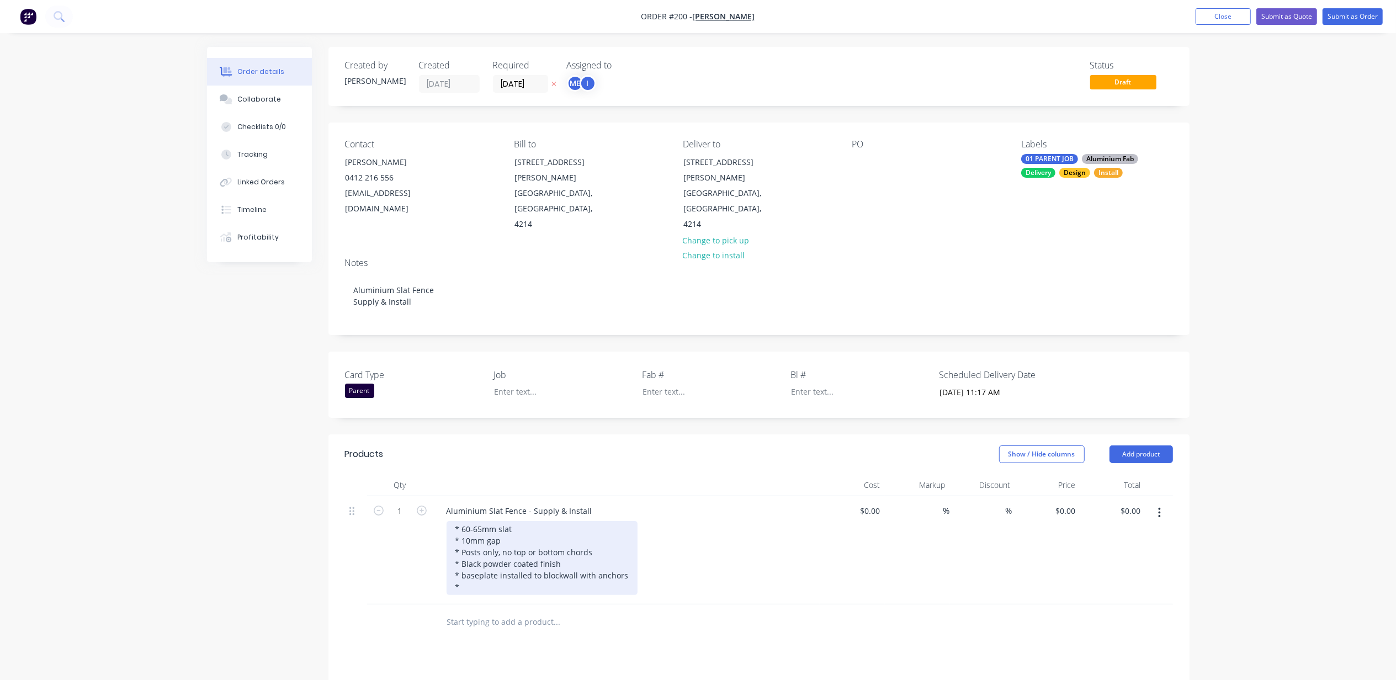
click at [519, 544] on div "* 60-65mm slat * 10mm gap * Posts only, no top or bottom chords * Black powder …" at bounding box center [542, 558] width 191 height 74
click at [518, 544] on div "* 60-65mm slat * 10mm gap * Posts only, no top or bottom chords * Black powder …" at bounding box center [542, 558] width 191 height 74
click at [603, 523] on div "* 60-65mm slat * 10mm gap * Posts only, no top or bottom chords * Black powder …" at bounding box center [558, 558] width 223 height 74
click at [533, 557] on div "* 60-65mm slat * 10mm gap * Posts only, no top or bottom chords/rails * Black p…" at bounding box center [558, 558] width 223 height 74
click at [184, 475] on div "Order details Collaborate Checklists 0/0 Tracking Linked Orders Timeline Profit…" at bounding box center [698, 461] width 1396 height 922
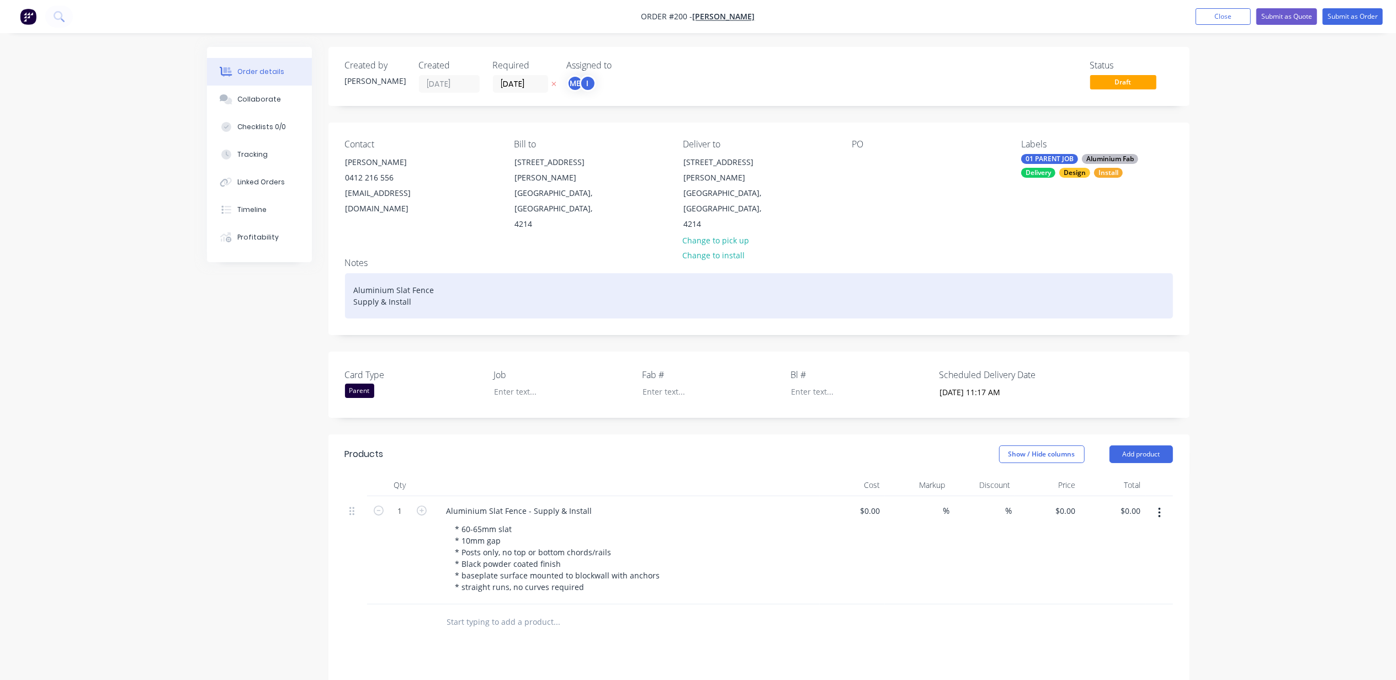
click at [437, 273] on div "Aluminium Slat Fence Supply & Install" at bounding box center [759, 295] width 828 height 45
click at [500, 273] on div "Aluminium Slat Fence Supply & Install" at bounding box center [759, 295] width 828 height 45
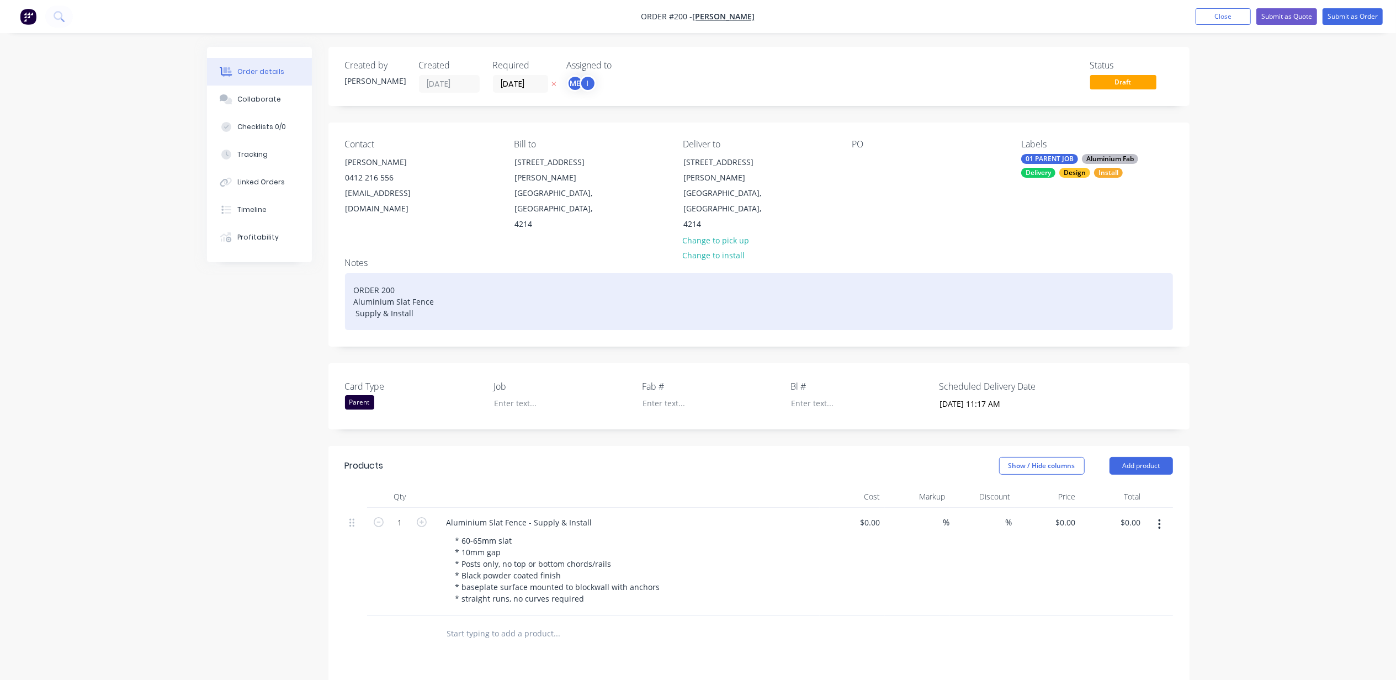
click at [354, 273] on div "ORDER 200 Aluminium Slat Fence Supply & Install" at bounding box center [759, 301] width 828 height 57
click at [356, 283] on div "ORDER 200 Aluminium Slat Fence Supply & Install" at bounding box center [759, 301] width 828 height 57
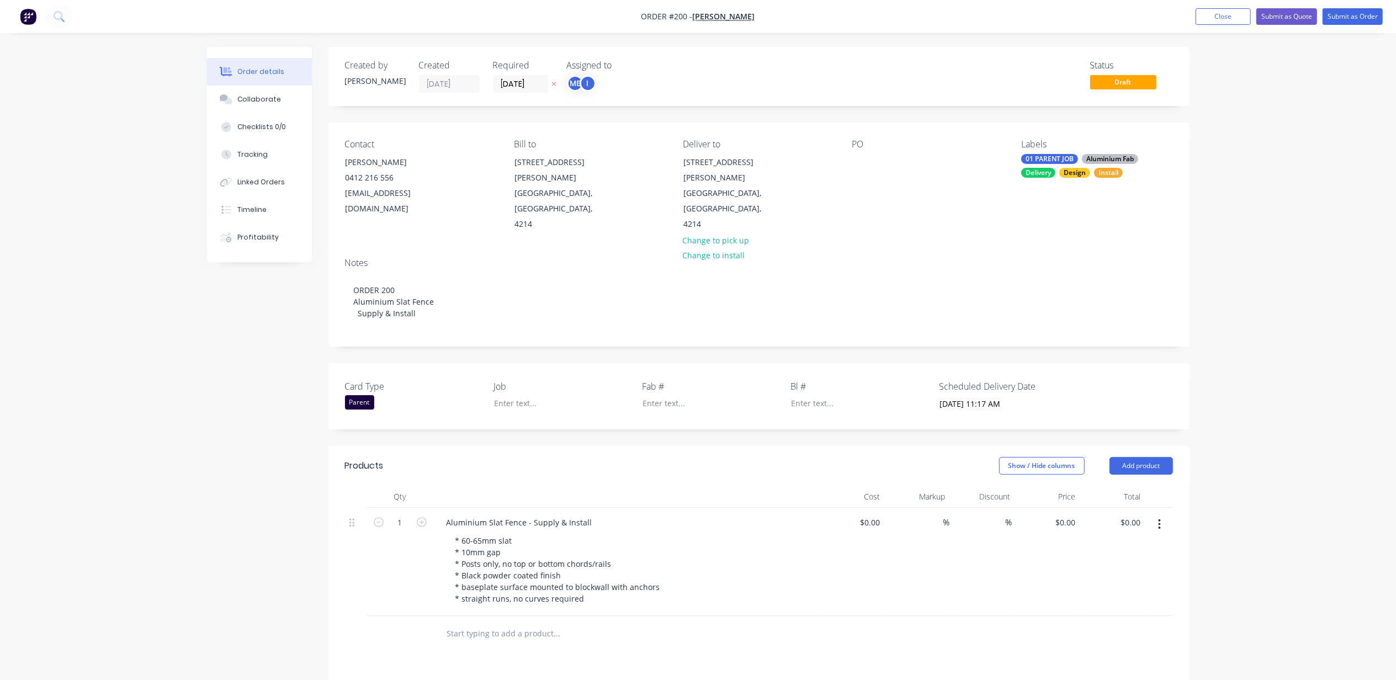
click at [239, 336] on div "Created by [PERSON_NAME] Created [DATE] Required [DATE] Assigned to ME I Status…" at bounding box center [698, 490] width 983 height 887
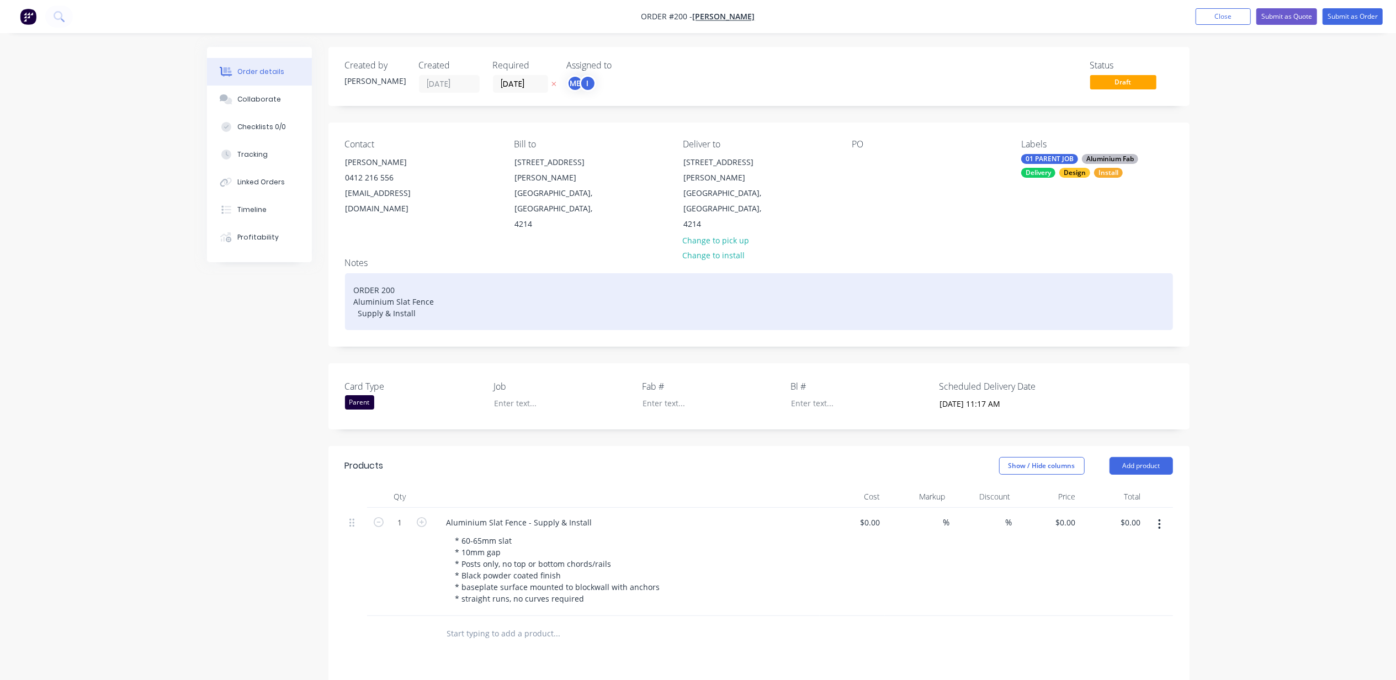
drag, startPoint x: 393, startPoint y: 279, endPoint x: 330, endPoint y: 252, distance: 68.5
click at [330, 252] on div "Notes ORDER 200 Aluminium Slat Fence Supply & Install" at bounding box center [759, 297] width 861 height 97
copy div "ORDER 200 Aluminium Slat Fence Supply & Install"
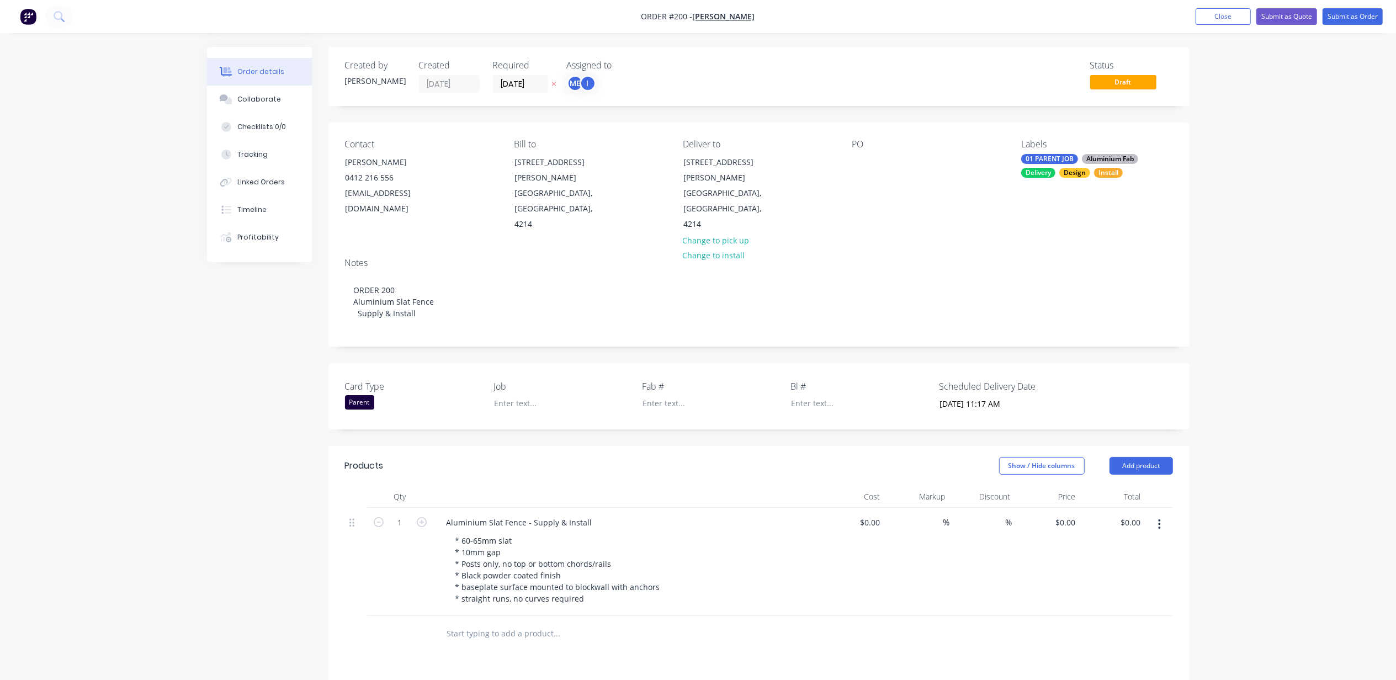
click at [888, 153] on div "PO" at bounding box center [928, 185] width 151 height 93
click at [859, 161] on div at bounding box center [862, 162] width 18 height 16
paste div
click at [1302, 204] on div "Order details Collaborate Checklists 0/0 Tracking Linked Orders Timeline Profit…" at bounding box center [698, 467] width 1396 height 934
click at [1251, 258] on div "Order details Collaborate Checklists 0/0 Tracking Linked Orders Timeline Profit…" at bounding box center [698, 467] width 1396 height 934
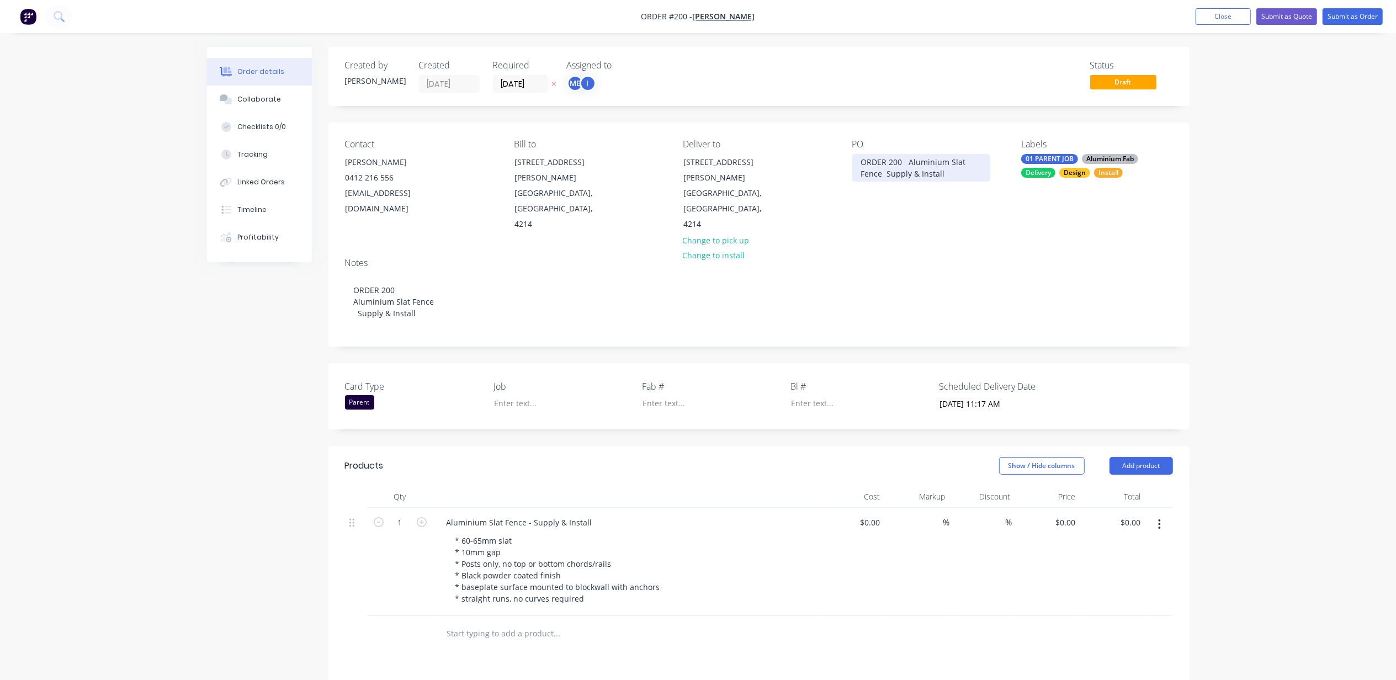
click at [908, 160] on div "ORDER 200 Aluminium Slat Fence Supply & Install" at bounding box center [922, 168] width 138 height 28
click at [1268, 216] on div "Order details Collaborate Checklists 0/0 Tracking Linked Orders Timeline Profit…" at bounding box center [698, 467] width 1396 height 934
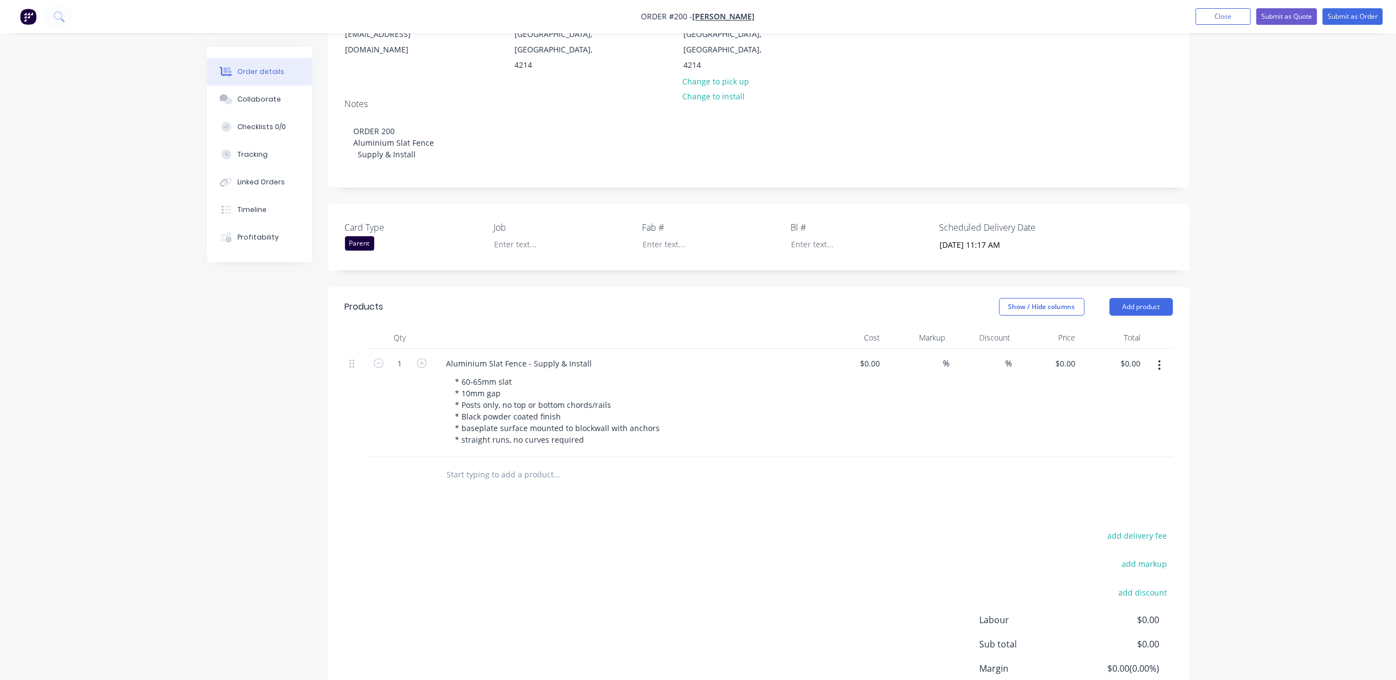
scroll to position [224, 0]
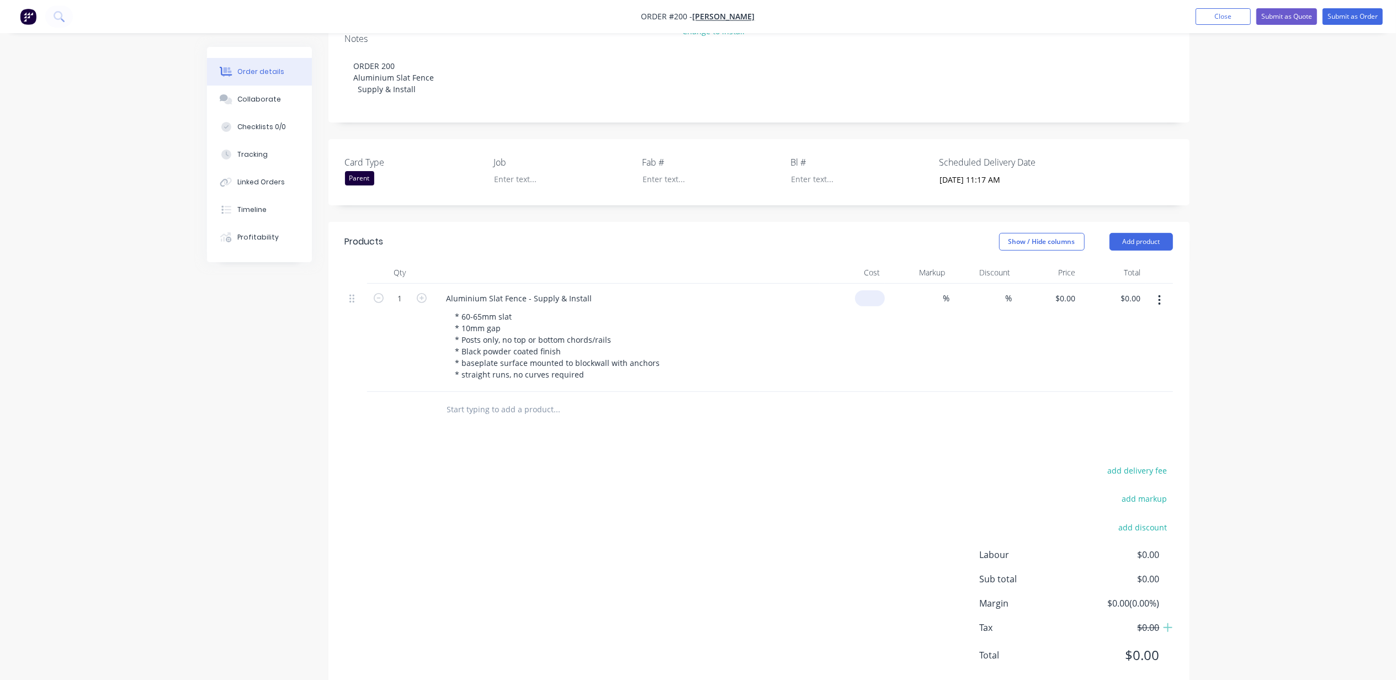
click at [877, 290] on input at bounding box center [872, 298] width 25 height 16
click at [877, 290] on input "0" at bounding box center [872, 298] width 25 height 16
type input "$19,000.00"
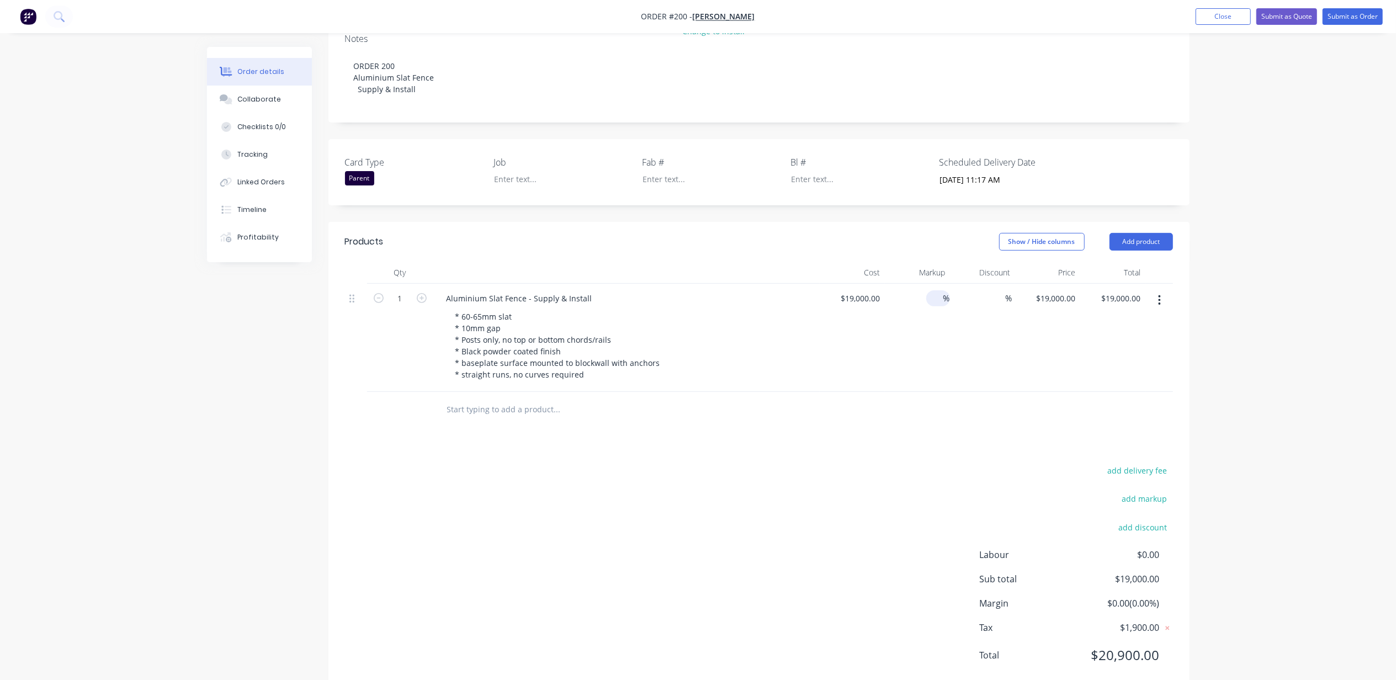
click at [928, 290] on div "%" at bounding box center [939, 298] width 24 height 16
type input "35"
type input "$25,650.00"
click at [1310, 304] on div "Order details Collaborate Checklists 0/0 Tracking Linked Orders Timeline Profit…" at bounding box center [698, 243] width 1396 height 934
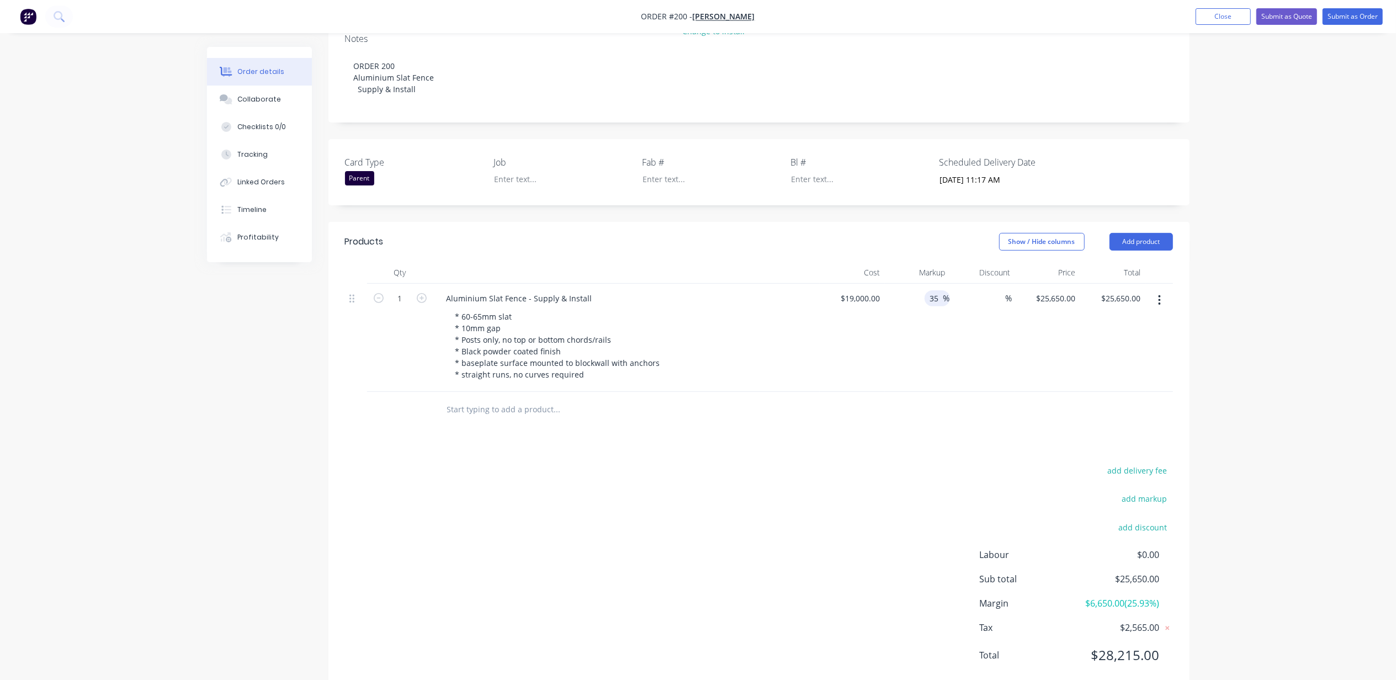
click at [934, 290] on input "35" at bounding box center [936, 298] width 14 height 16
drag, startPoint x: 940, startPoint y: 268, endPoint x: 866, endPoint y: 271, distance: 73.5
click at [899, 284] on div "35 35 %" at bounding box center [917, 338] width 65 height 108
type input "40"
type input "$26,600.00"
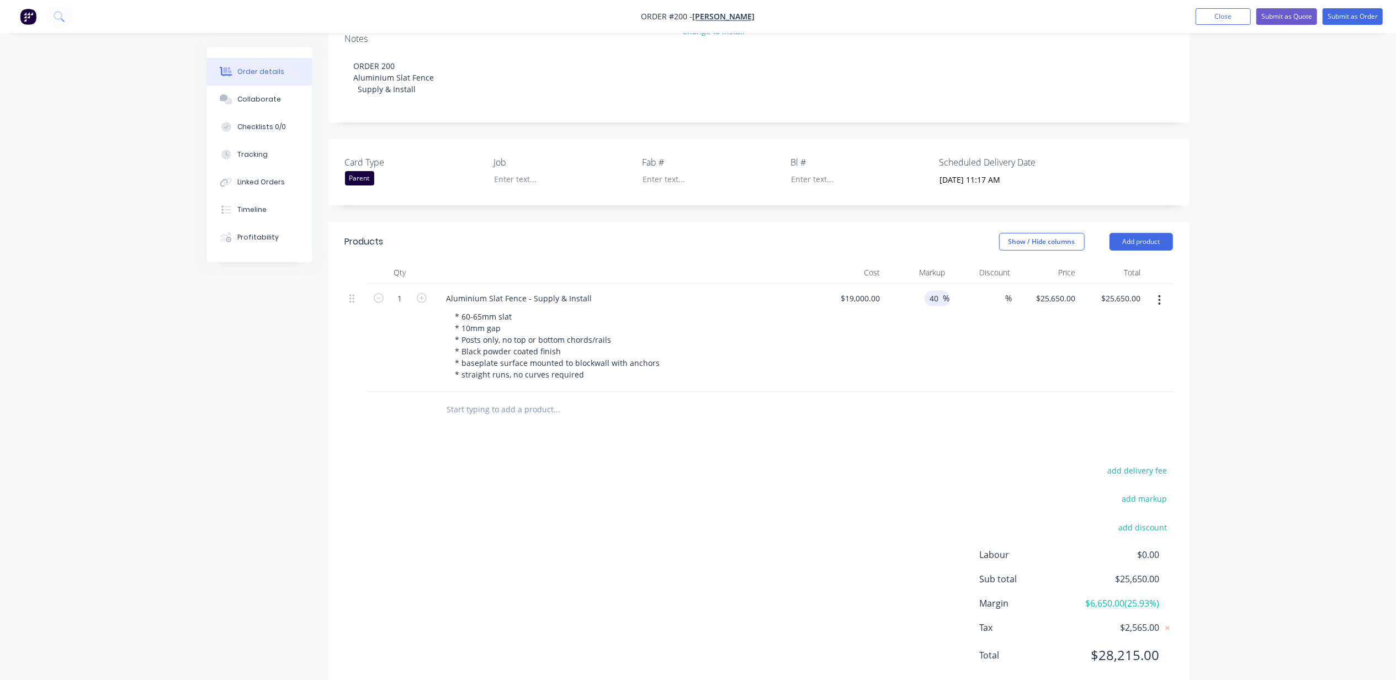
type input "$26,600.00"
click at [1326, 297] on div "Order details Collaborate Checklists 0/0 Tracking Linked Orders Timeline Profit…" at bounding box center [698, 243] width 1396 height 934
click at [1372, 347] on div "Order details Collaborate Checklists 0/0 Tracking Linked Orders Timeline Profit…" at bounding box center [698, 243] width 1396 height 934
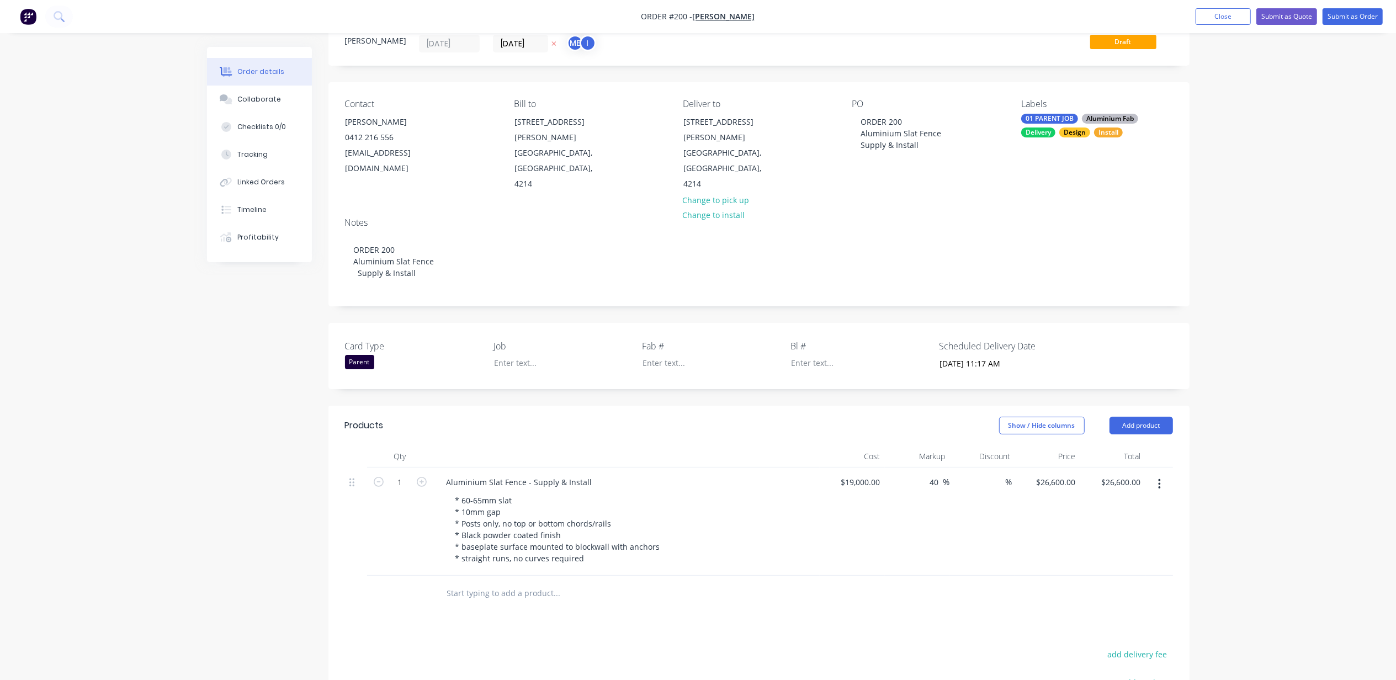
scroll to position [0, 0]
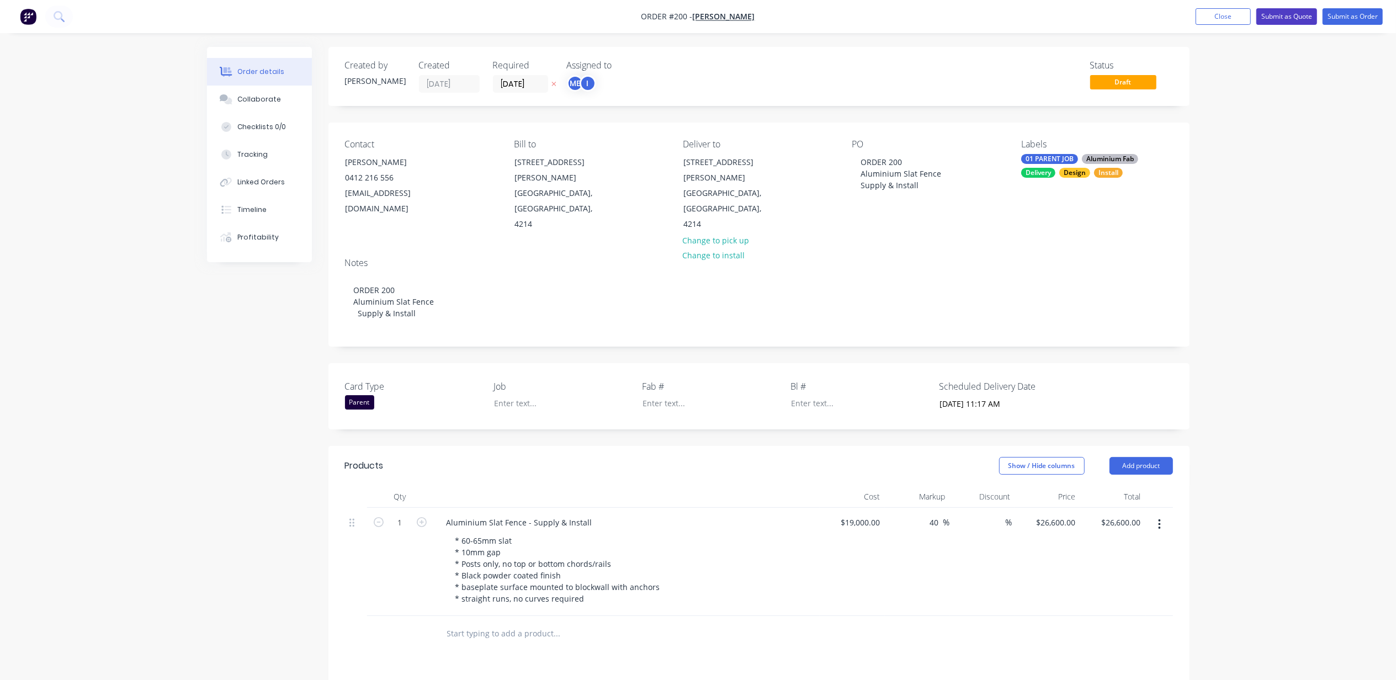
click at [1287, 14] on button "Submit as Quote" at bounding box center [1287, 16] width 61 height 17
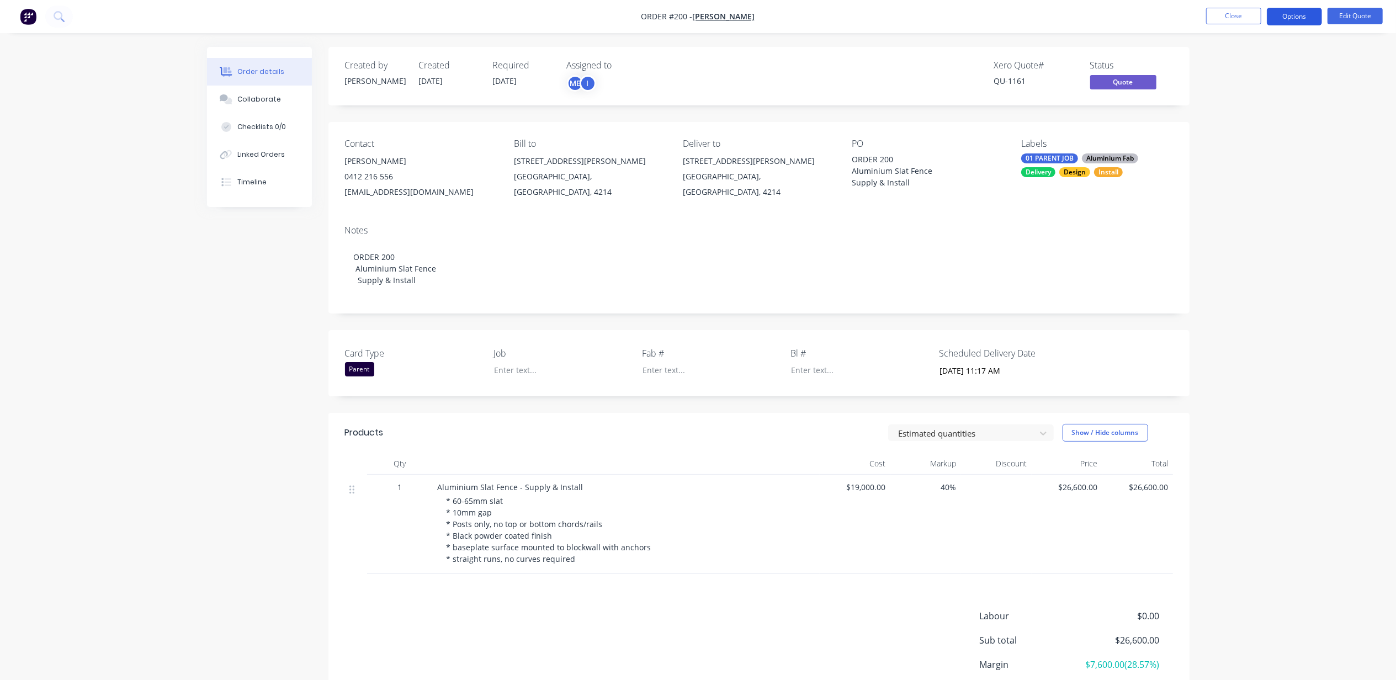
click at [1298, 16] on button "Options" at bounding box center [1294, 17] width 55 height 18
click at [1254, 70] on div "Quote" at bounding box center [1262, 67] width 102 height 16
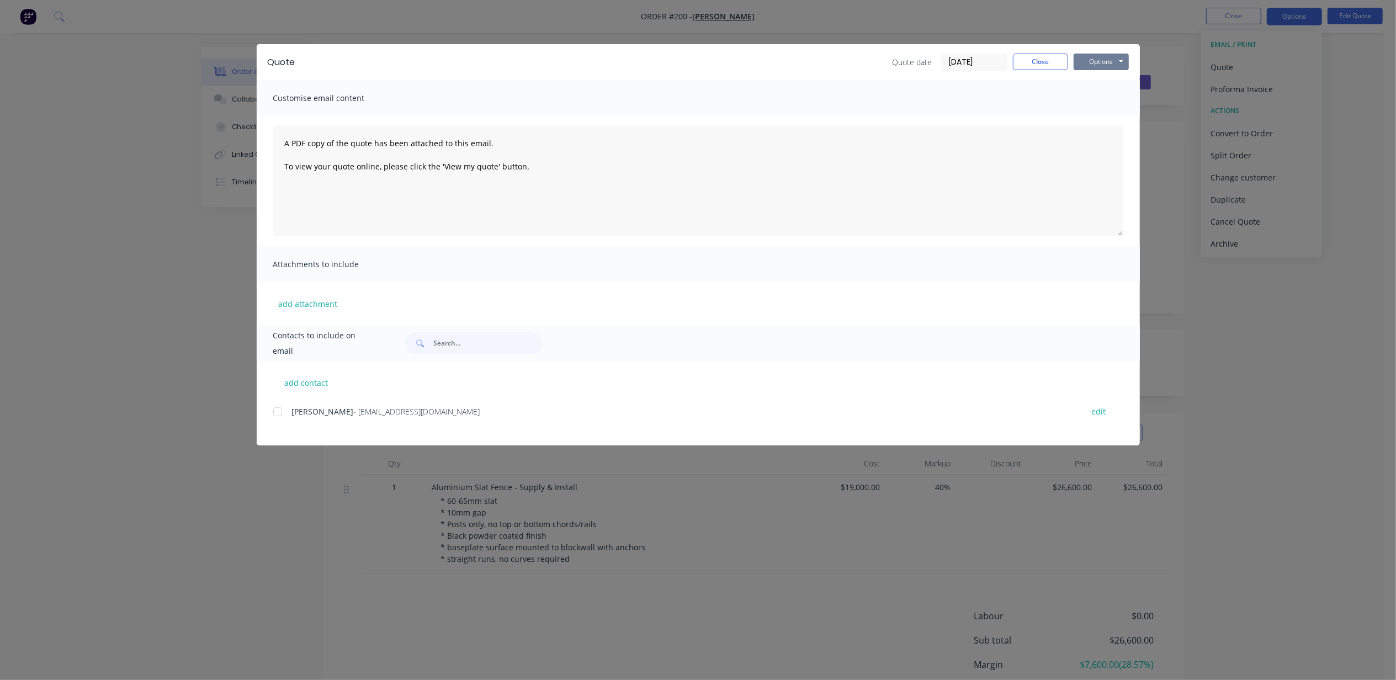
click at [1097, 61] on button "Options" at bounding box center [1101, 62] width 55 height 17
click at [1105, 98] on button "Print" at bounding box center [1109, 100] width 71 height 18
click at [1046, 66] on button "Close" at bounding box center [1040, 62] width 55 height 17
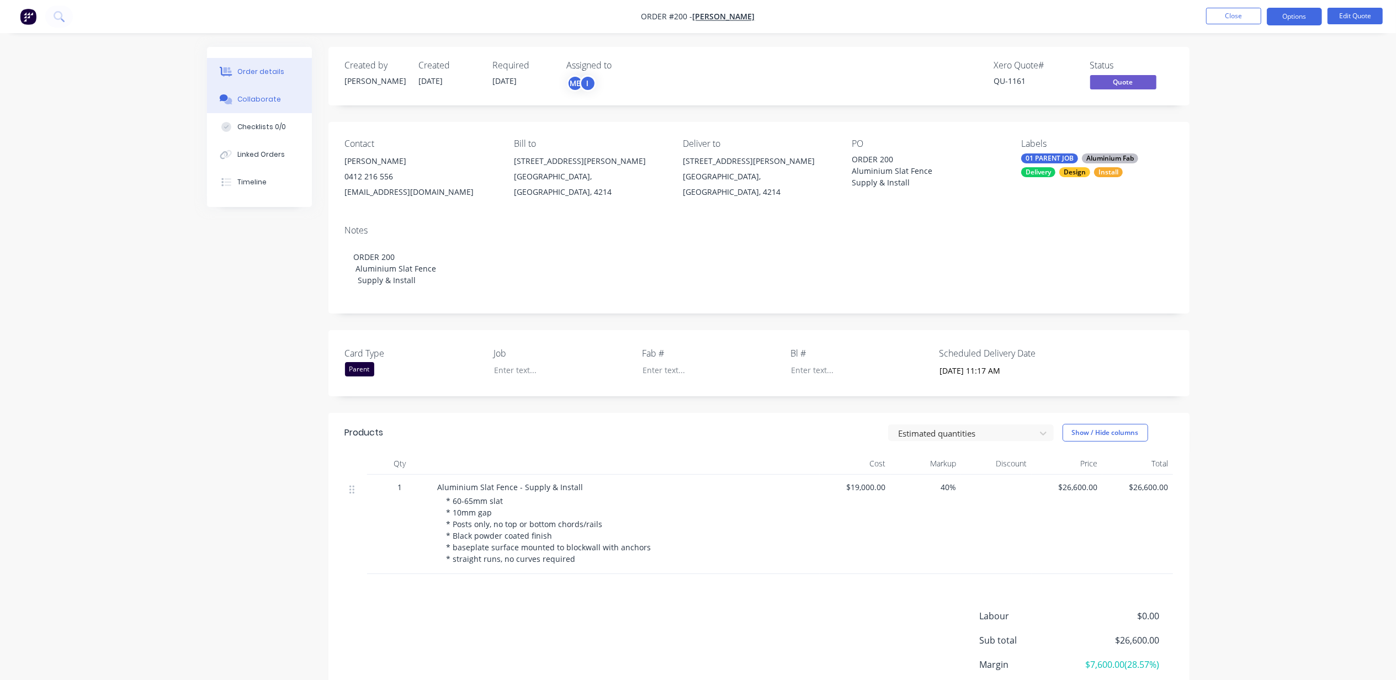
click at [266, 106] on button "Collaborate" at bounding box center [259, 100] width 105 height 28
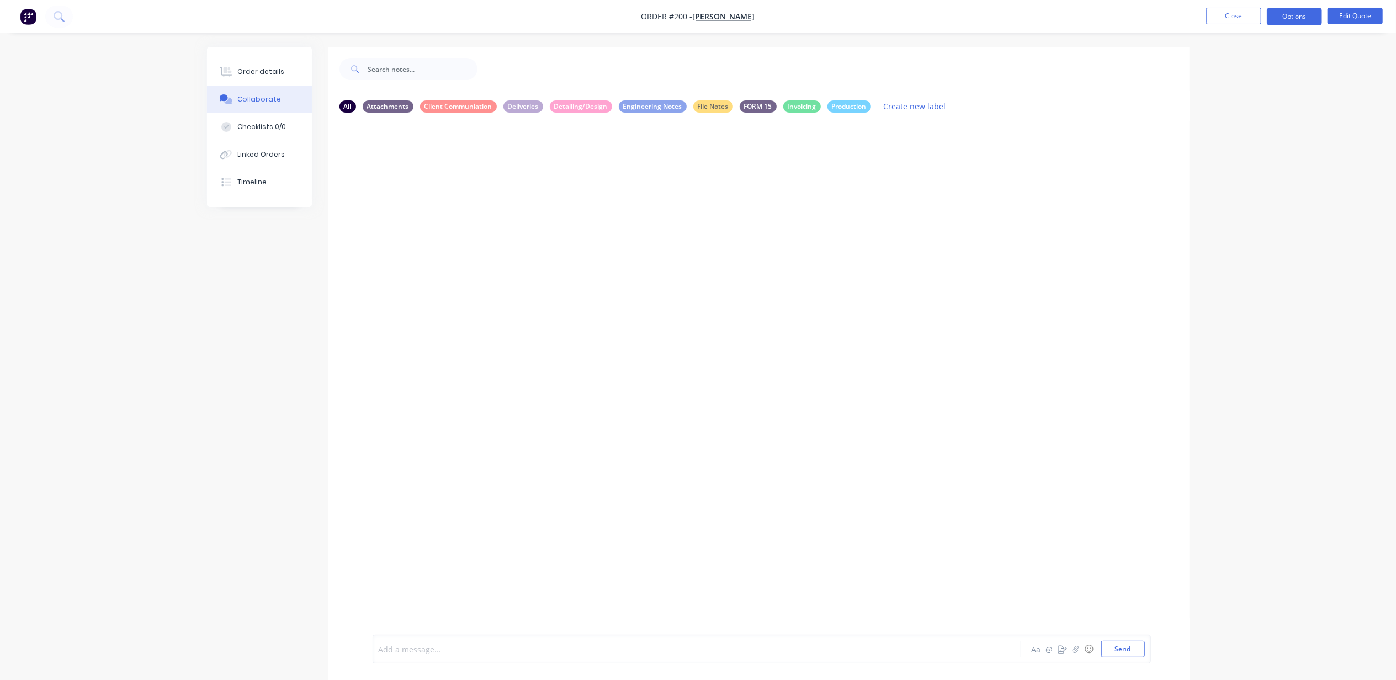
click at [444, 654] on div at bounding box center [666, 650] width 574 height 12
click at [1135, 647] on button "Send" at bounding box center [1124, 649] width 44 height 17
drag, startPoint x: 665, startPoint y: 445, endPoint x: 670, endPoint y: 452, distance: 8.3
click at [664, 445] on div "ME You - 11:30am [DATE] email sent to [PERSON_NAME] with quote [DATE] Labels Ed…" at bounding box center [759, 377] width 861 height 513
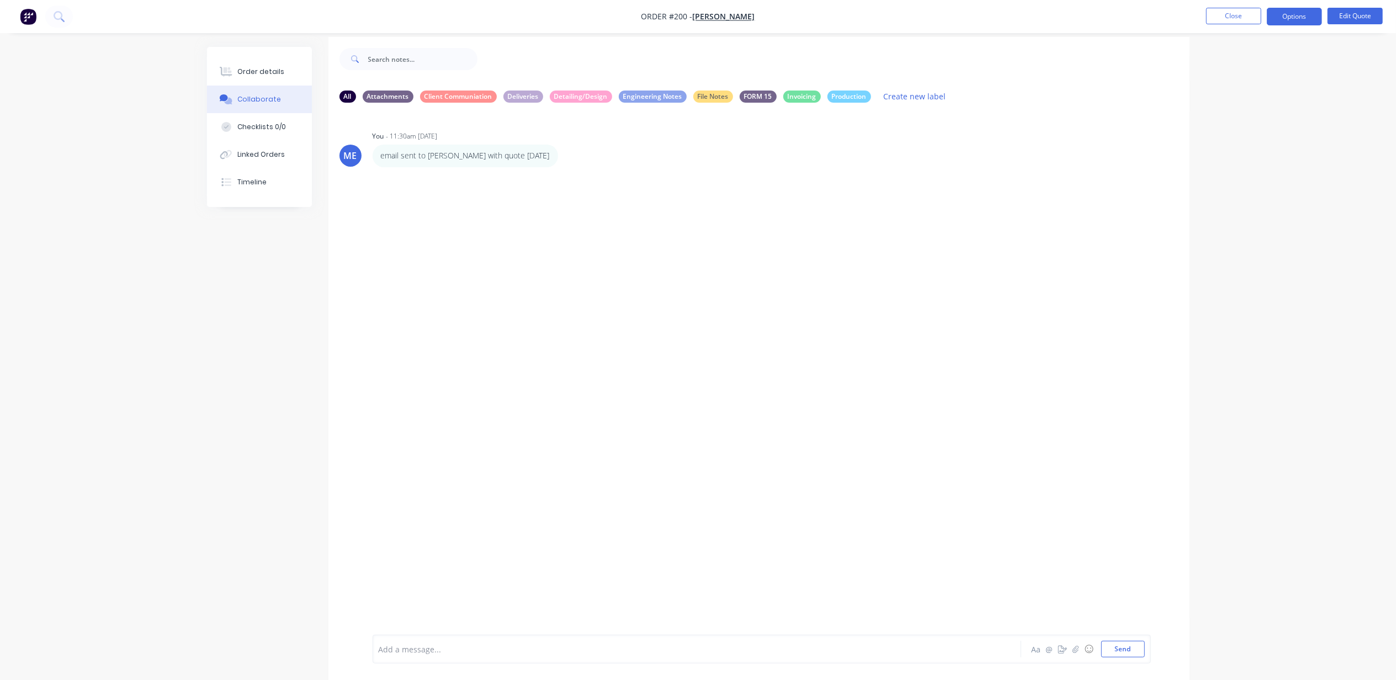
scroll to position [18, 0]
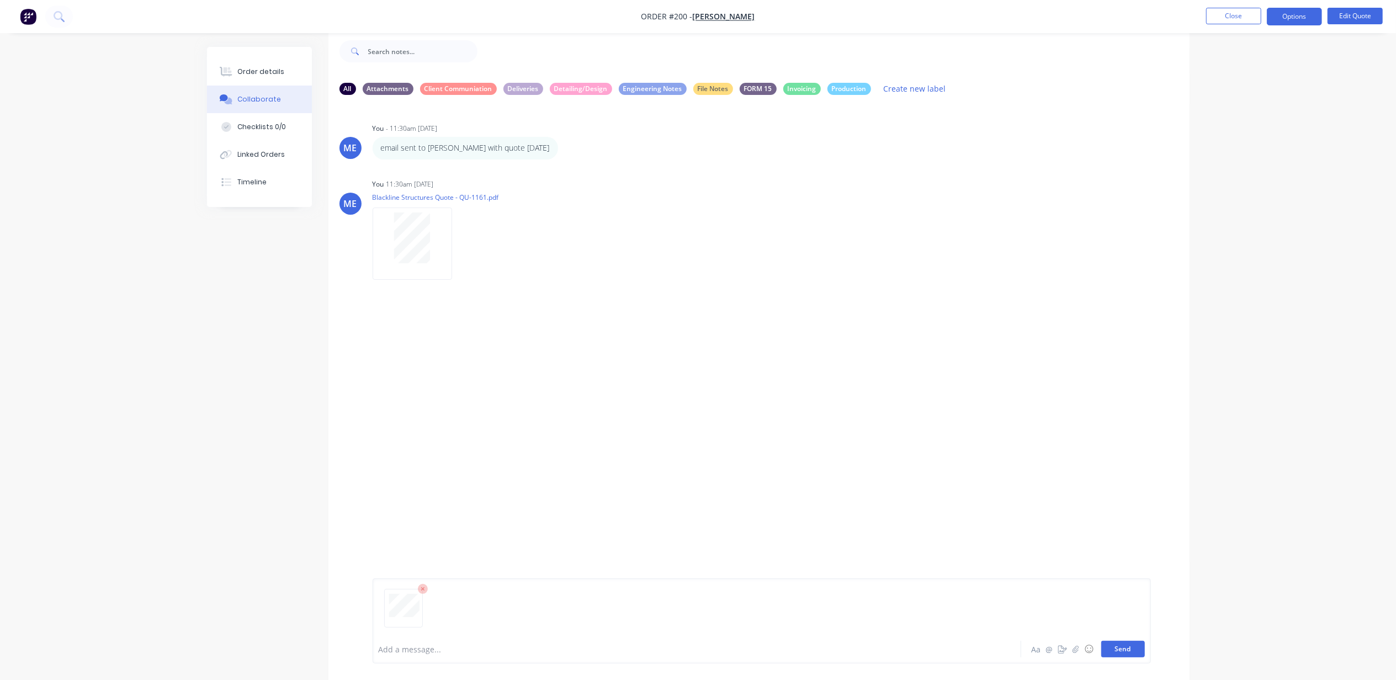
click at [1129, 647] on button "Send" at bounding box center [1124, 649] width 44 height 17
click at [1121, 647] on button "Send" at bounding box center [1124, 649] width 44 height 17
